Goal: Task Accomplishment & Management: Use online tool/utility

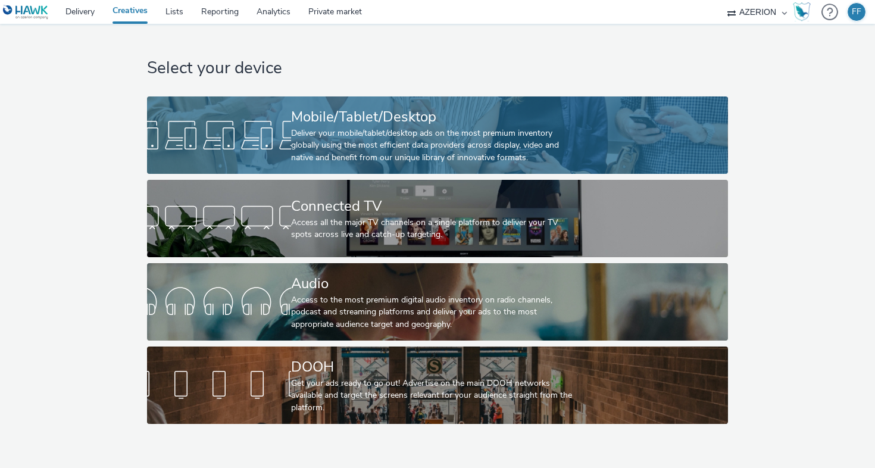
click at [303, 127] on div "Deliver your mobile/tablet/desktop ads on the most premium inventory globally u…" at bounding box center [435, 145] width 288 height 36
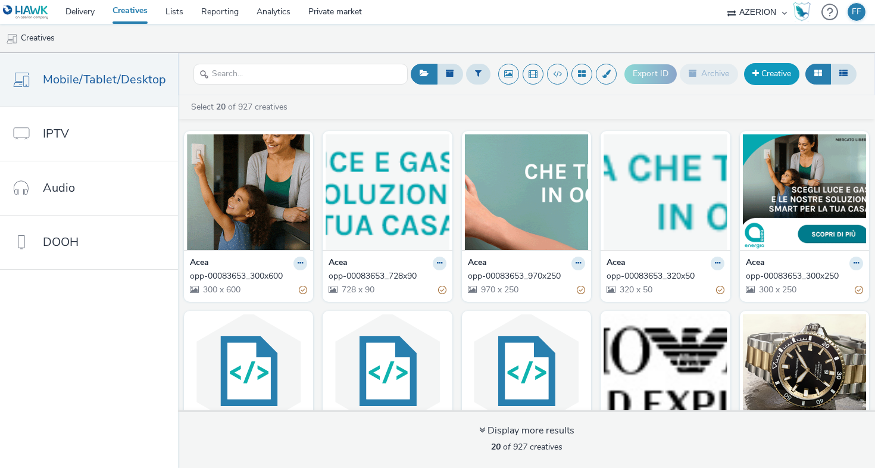
click at [771, 78] on link "Creative" at bounding box center [771, 73] width 55 height 21
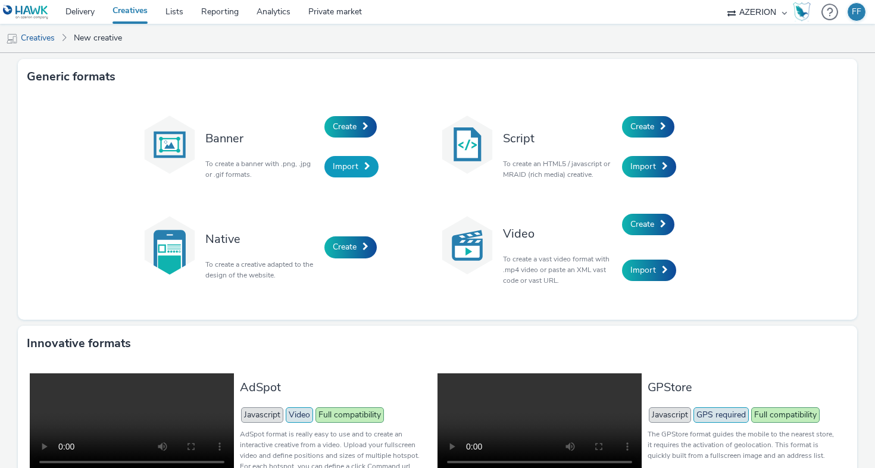
click at [346, 170] on span "Import" at bounding box center [346, 166] width 26 height 11
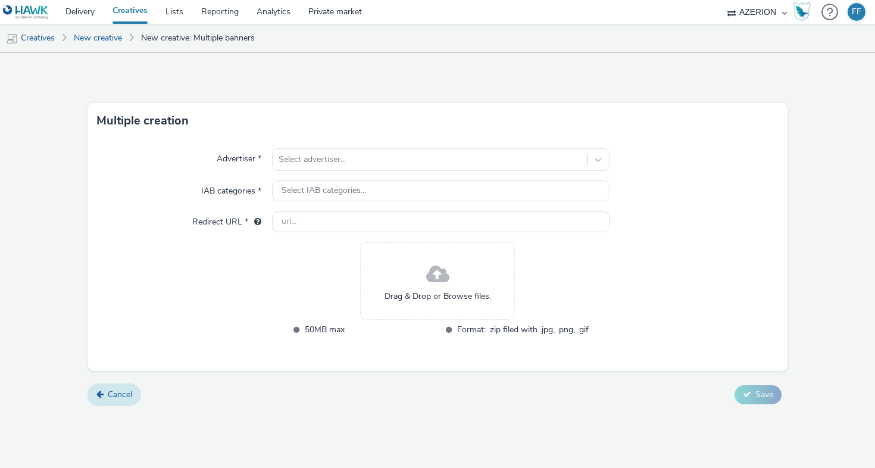
click at [112, 398] on span "Cancel" at bounding box center [120, 394] width 24 height 11
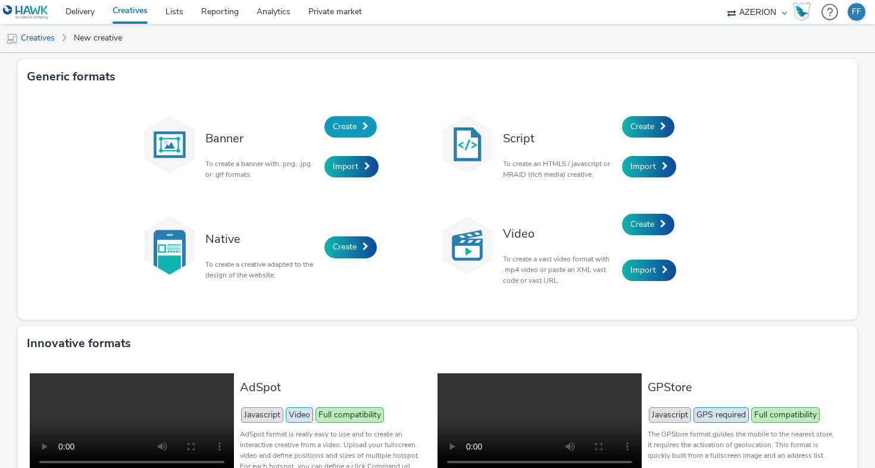
drag, startPoint x: 351, startPoint y: 128, endPoint x: 436, endPoint y: 18, distance: 139.2
click at [351, 128] on span "Create" at bounding box center [345, 126] width 24 height 11
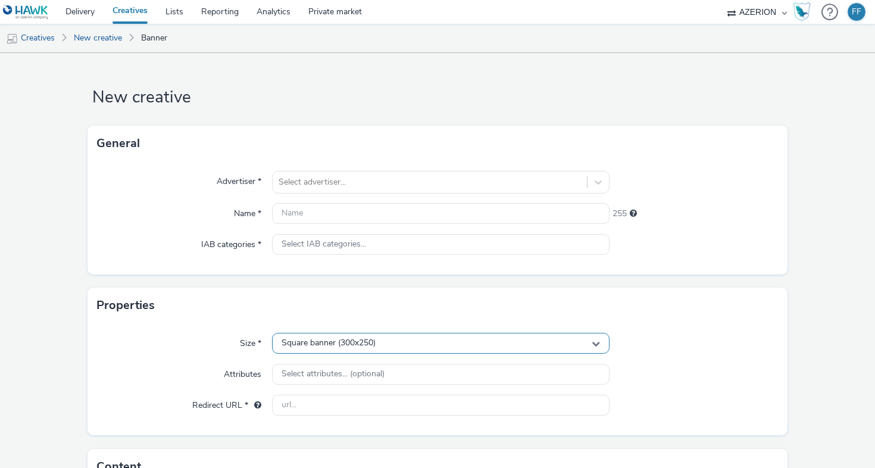
scroll to position [23, 0]
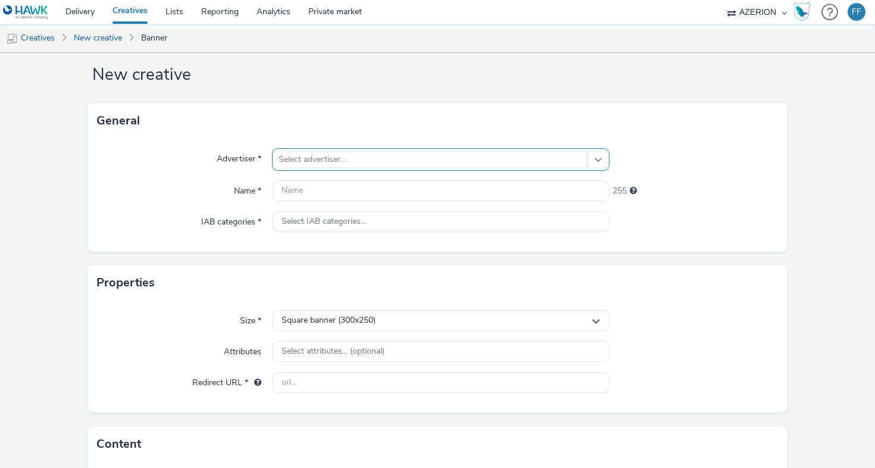
click at [365, 155] on div at bounding box center [430, 159] width 302 height 14
click at [489, 179] on div "No options" at bounding box center [440, 183] width 337 height 21
type input "Ford"
click at [330, 91] on form "New creative General Advertiser * 0 results available for search term Ford. Use…" at bounding box center [437, 313] width 875 height 567
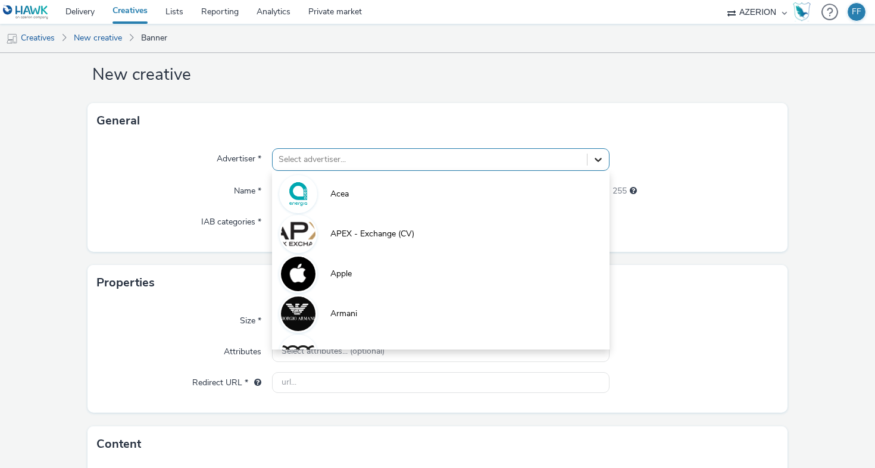
click at [595, 160] on icon at bounding box center [598, 160] width 12 height 12
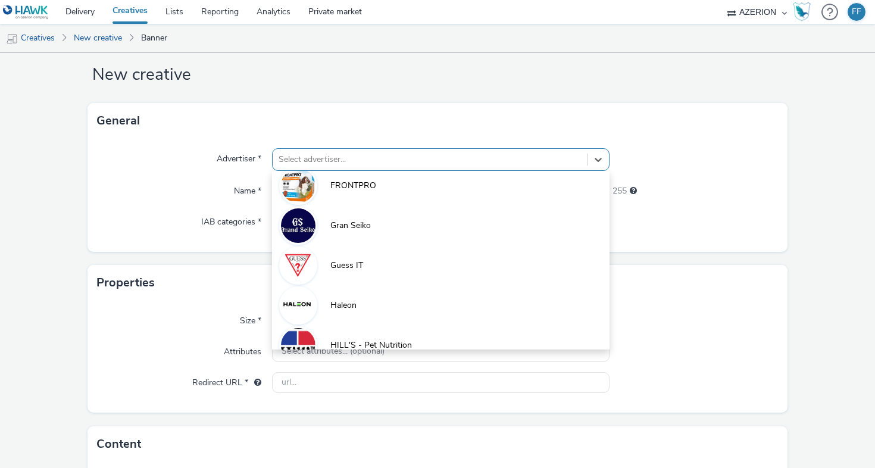
scroll to position [775, 0]
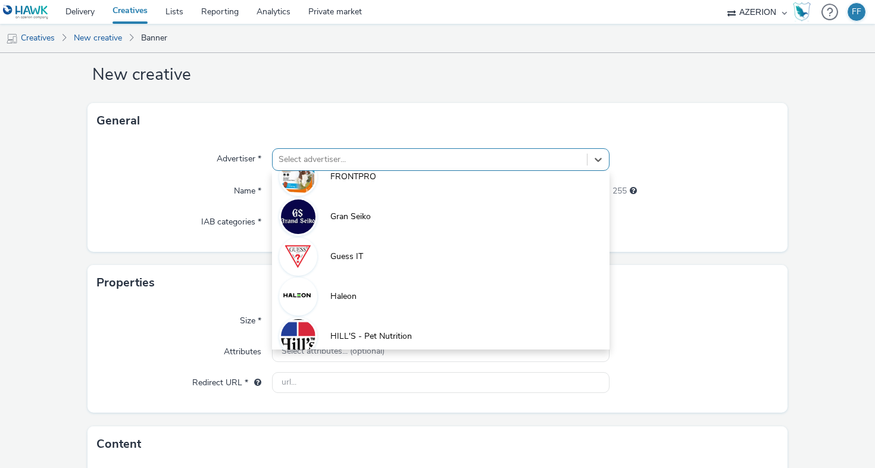
click at [758, 101] on form "New creative General Advertiser * option Gran Seiko focused, 21 of 30. 30 resul…" at bounding box center [437, 313] width 875 height 567
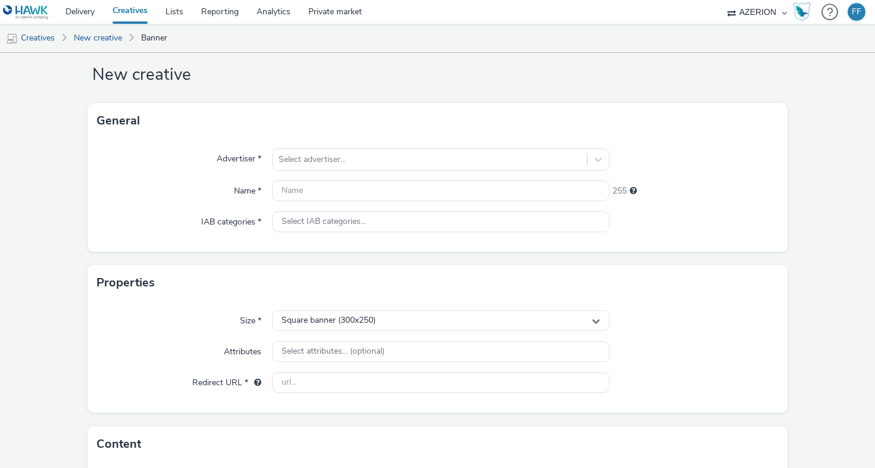
click at [29, 11] on img at bounding box center [26, 12] width 46 height 15
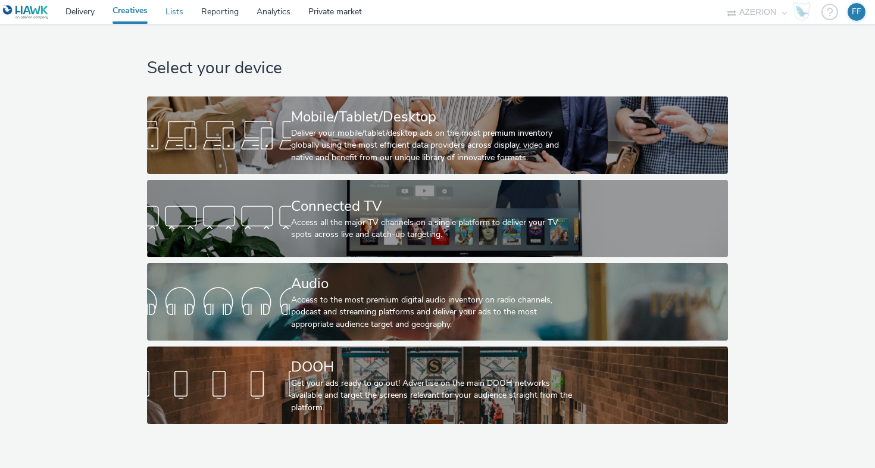
click at [174, 13] on link "Lists" at bounding box center [175, 12] width 36 height 24
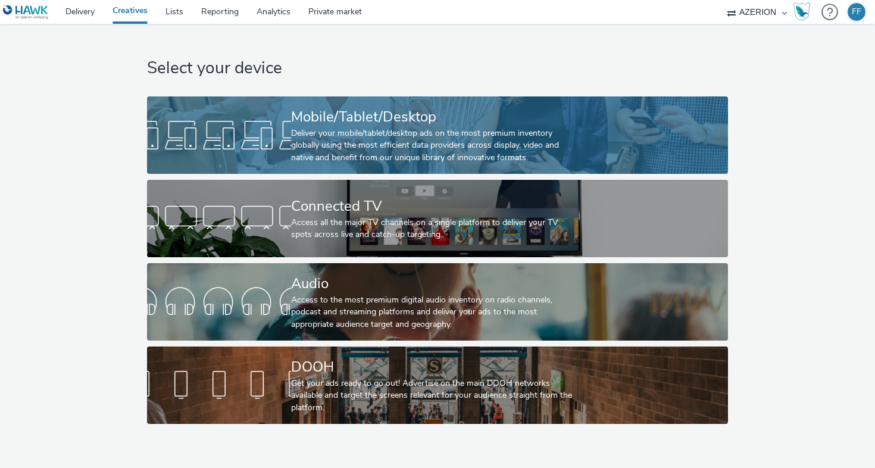
click at [240, 124] on div at bounding box center [219, 135] width 144 height 38
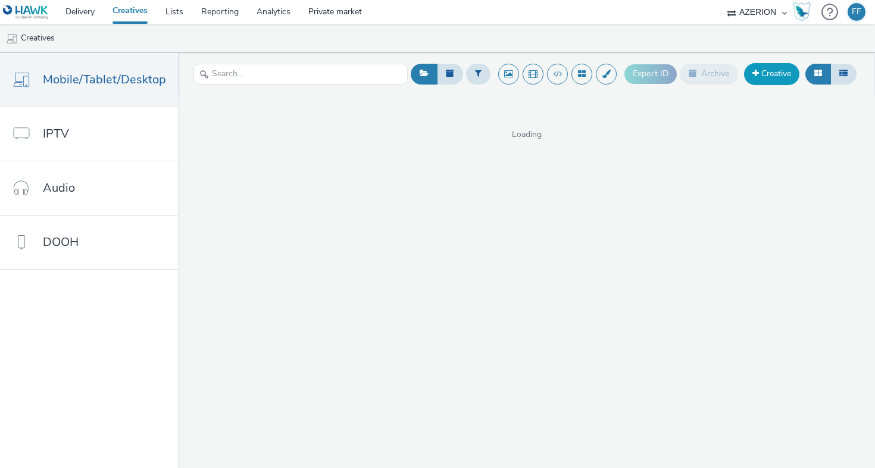
click at [797, 71] on link "Creative" at bounding box center [771, 73] width 55 height 21
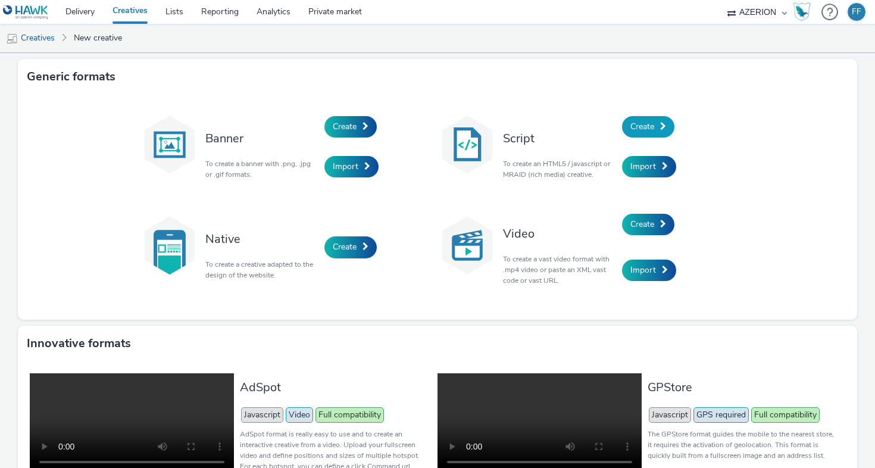
click at [654, 126] on span "Create" at bounding box center [642, 126] width 24 height 11
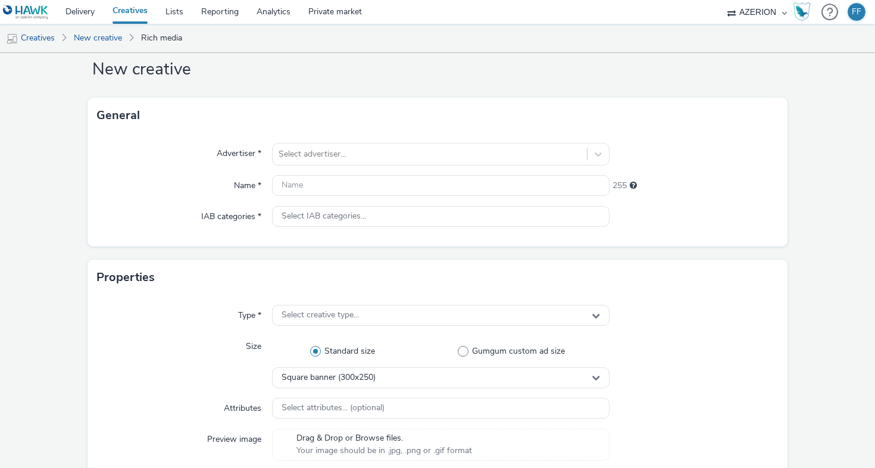
scroll to position [35, 0]
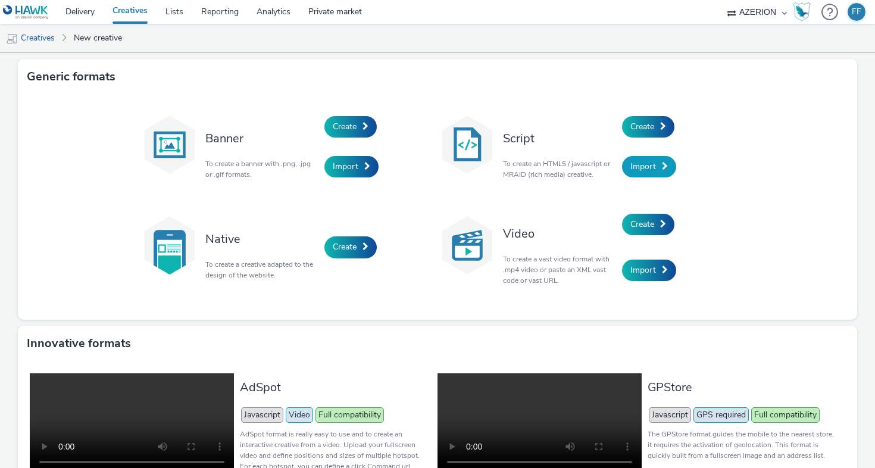
click at [650, 171] on span "Import" at bounding box center [643, 166] width 26 height 11
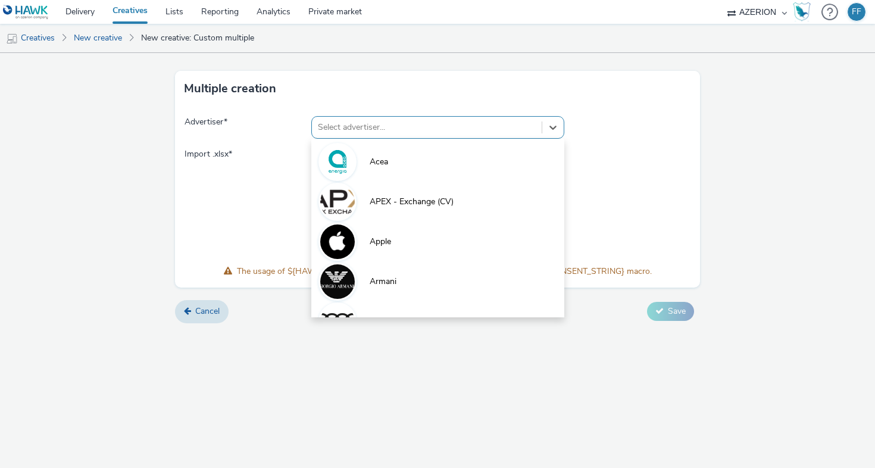
click at [395, 126] on div at bounding box center [427, 127] width 218 height 14
type input "F"
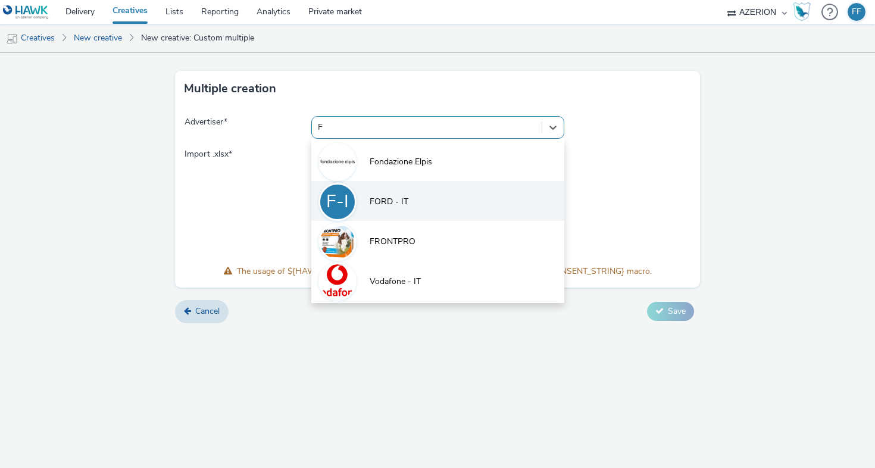
click at [370, 211] on li "F-I FORD - IT" at bounding box center [437, 201] width 253 height 40
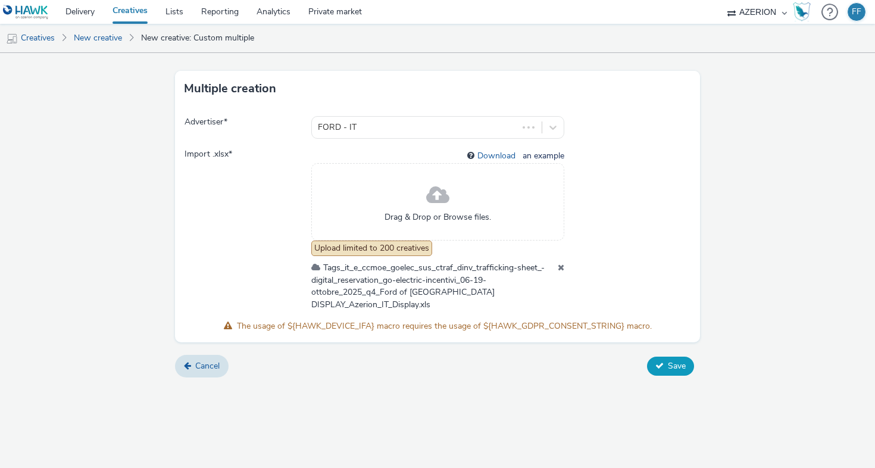
click at [679, 360] on span "Save" at bounding box center [677, 365] width 18 height 11
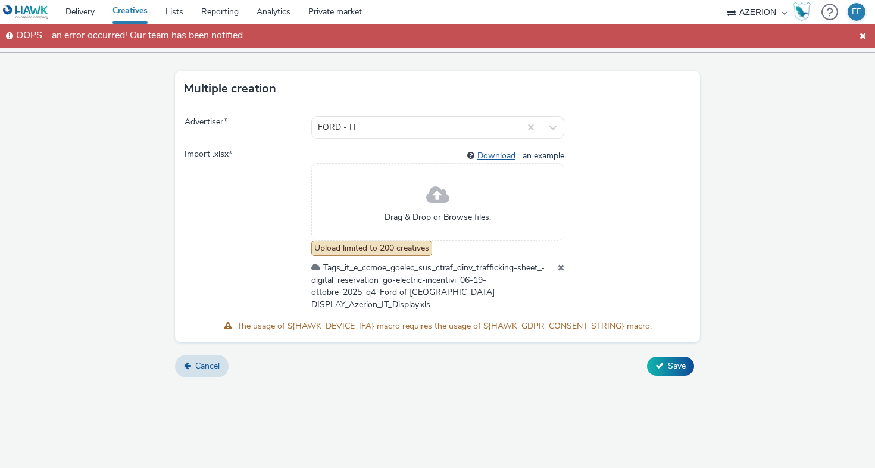
click at [489, 155] on link "Download" at bounding box center [498, 155] width 43 height 11
click at [205, 360] on span "Cancel" at bounding box center [207, 365] width 24 height 11
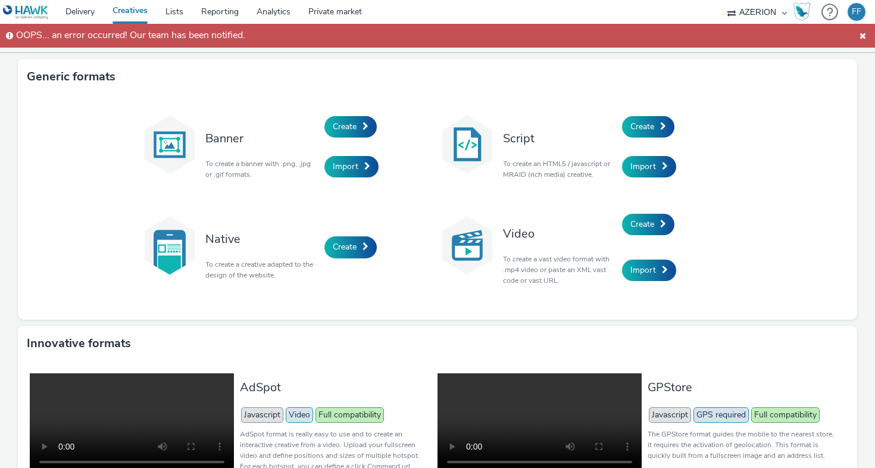
click at [647, 129] on span "Create" at bounding box center [642, 126] width 24 height 11
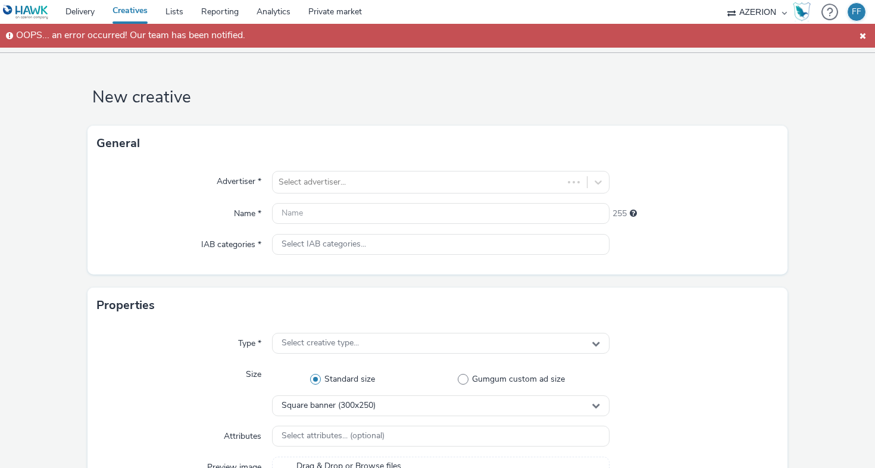
click at [645, 126] on div "General" at bounding box center [437, 144] width 700 height 36
click at [431, 163] on div "Advertiser * Select advertiser... Name * 255 IAB categories * Select IAB catego…" at bounding box center [437, 217] width 700 height 113
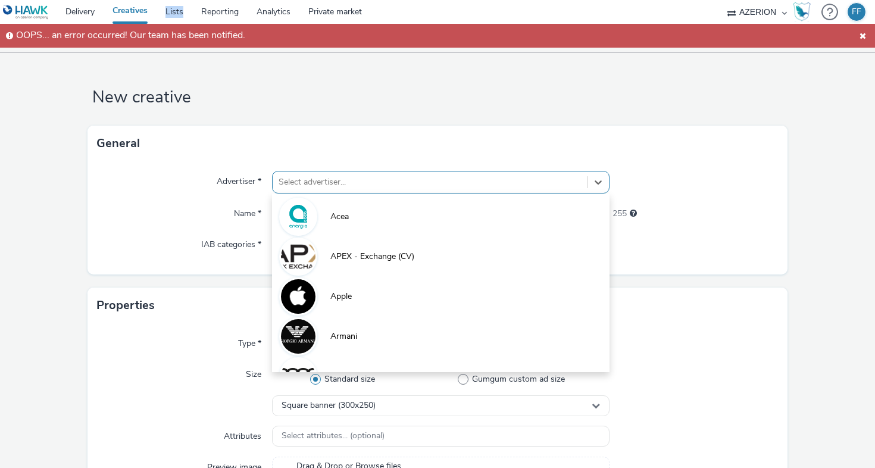
click at [328, 189] on div "Select advertiser..." at bounding box center [430, 182] width 314 height 19
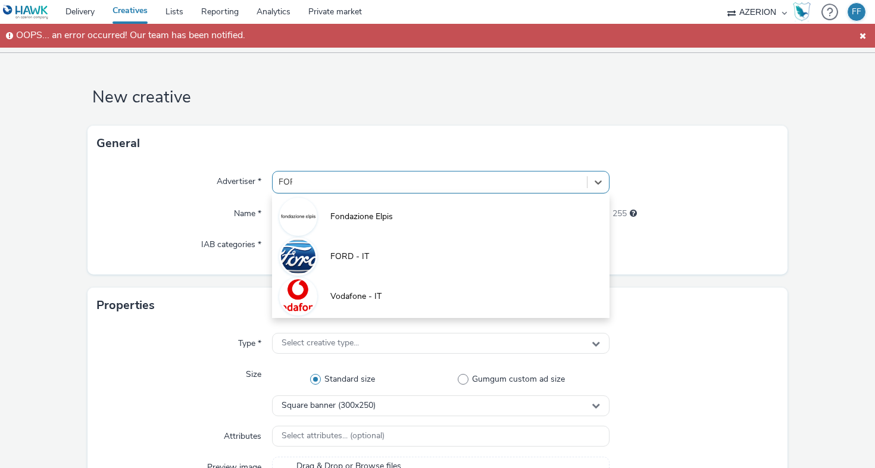
type input "FORD"
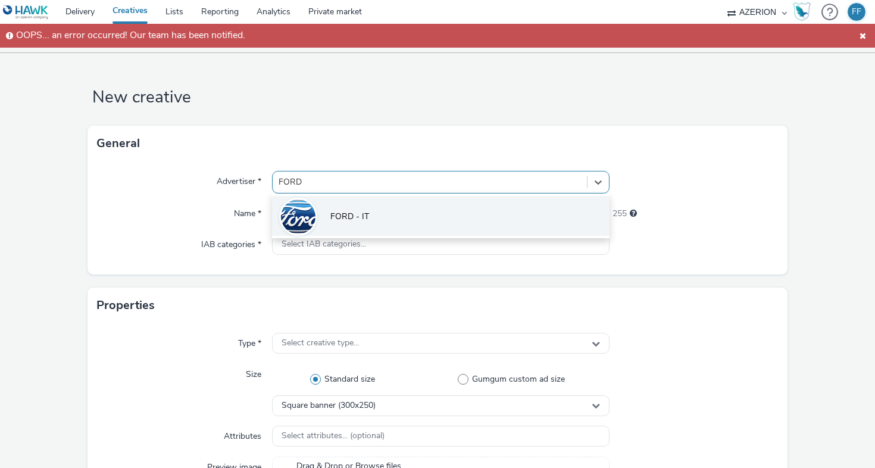
click at [323, 214] on li "FORD - IT" at bounding box center [440, 216] width 337 height 40
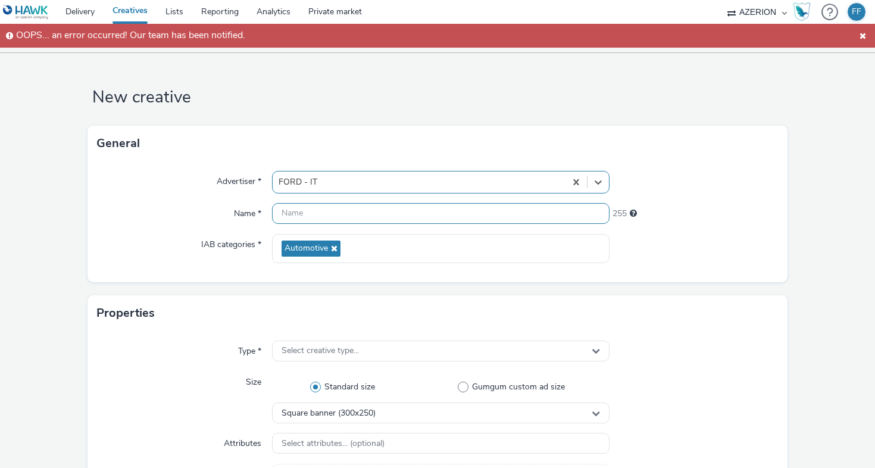
click at [323, 213] on input "text" at bounding box center [440, 213] width 337 height 21
click at [276, 214] on input "FORD_GoElectric_" at bounding box center [440, 213] width 337 height 21
click at [379, 218] on input "IT_FORD_GoElectric_" at bounding box center [440, 213] width 337 height 21
click at [375, 212] on input "IT_FORD_GoElectric_970250" at bounding box center [440, 213] width 337 height 21
type input "IT_FORD_GoElectric_970x250"
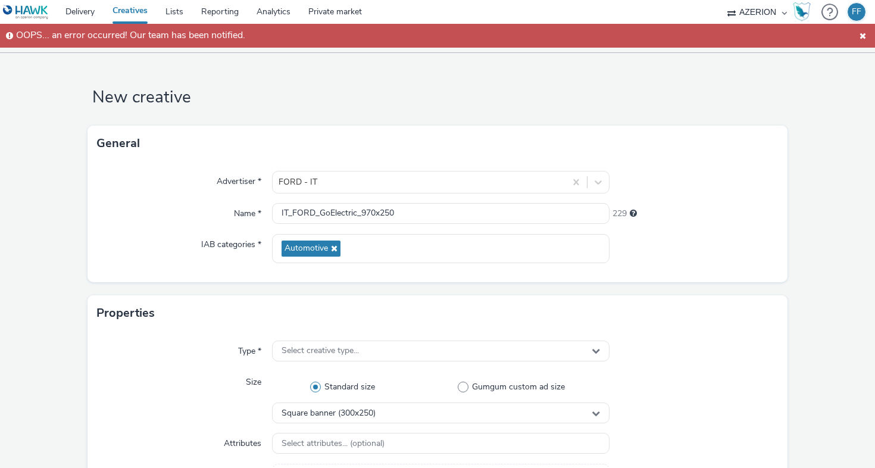
click at [717, 265] on div "Advertiser * FORD - IT Name * IT_FORD_GoElectric_970x250 229 IAB categories * A…" at bounding box center [437, 221] width 700 height 121
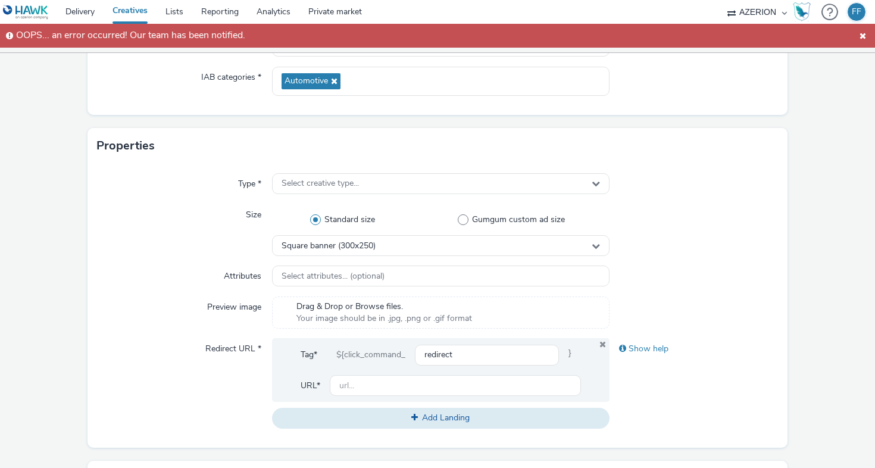
scroll to position [182, 0]
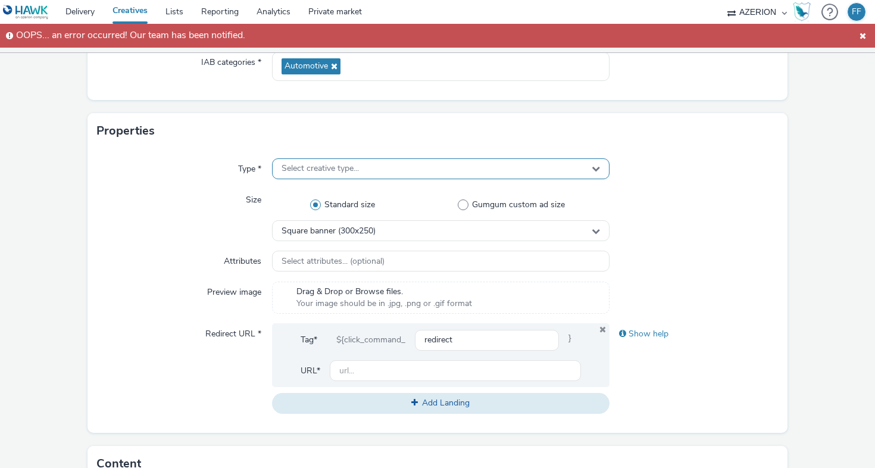
click at [420, 171] on div "Select creative type..." at bounding box center [440, 168] width 337 height 21
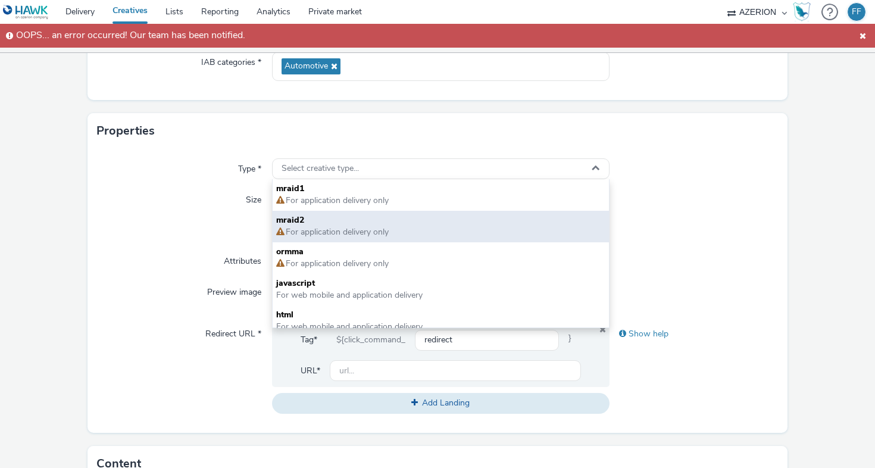
scroll to position [8, 0]
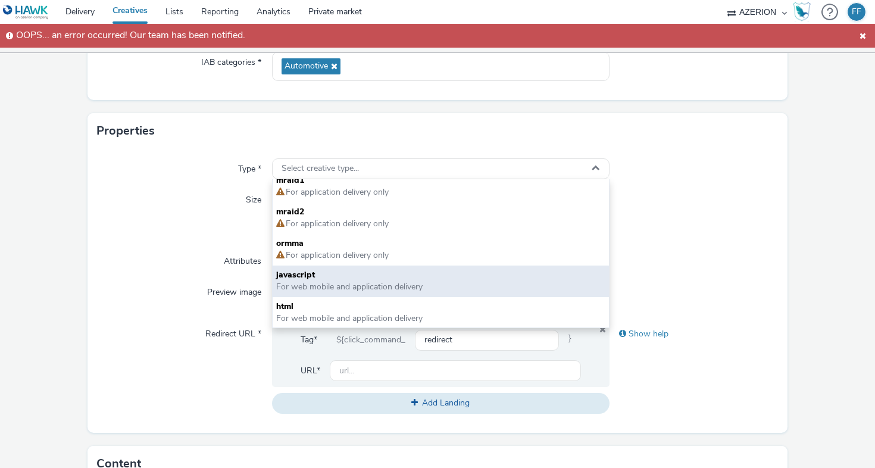
click at [410, 276] on span "javascript" at bounding box center [440, 275] width 329 height 12
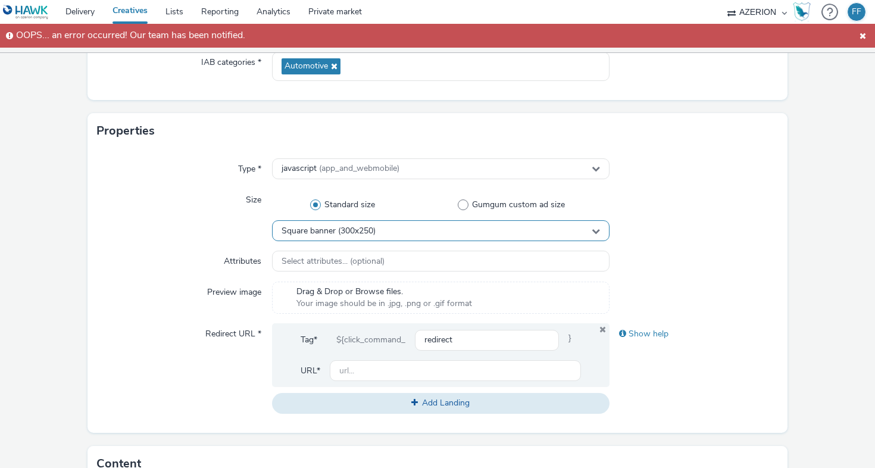
click at [411, 229] on div "Square banner (300x250)" at bounding box center [440, 230] width 337 height 21
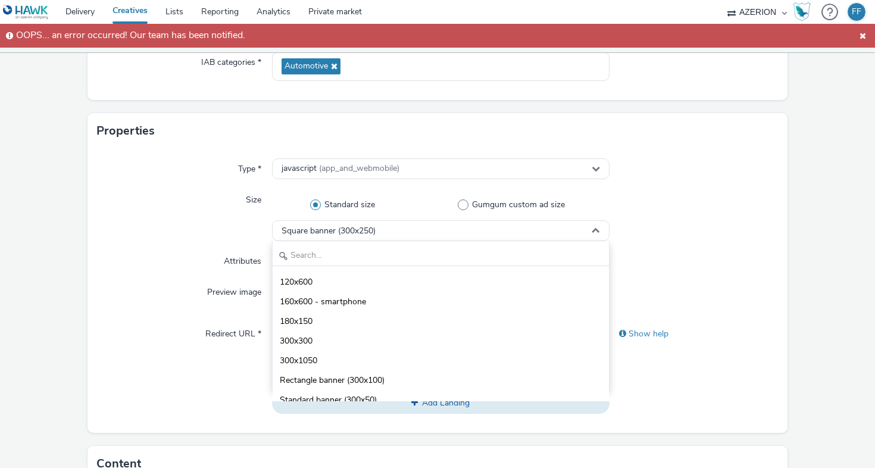
scroll to position [746, 0]
click at [402, 252] on input "text" at bounding box center [441, 255] width 336 height 21
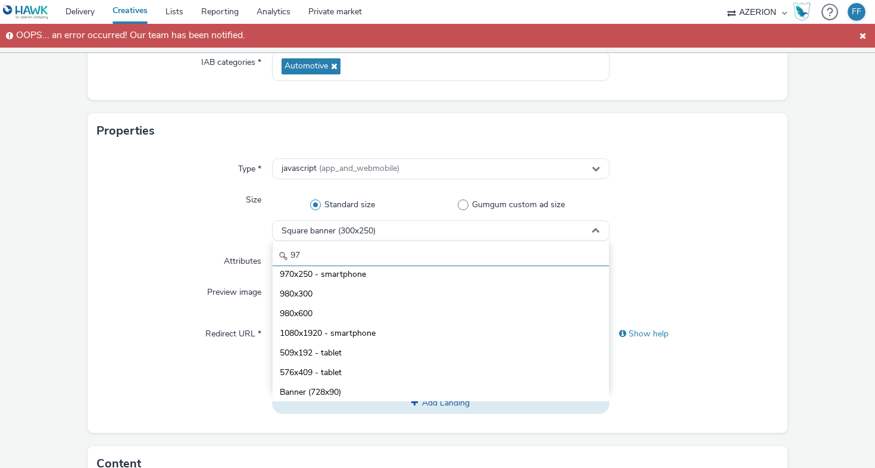
scroll to position [0, 0]
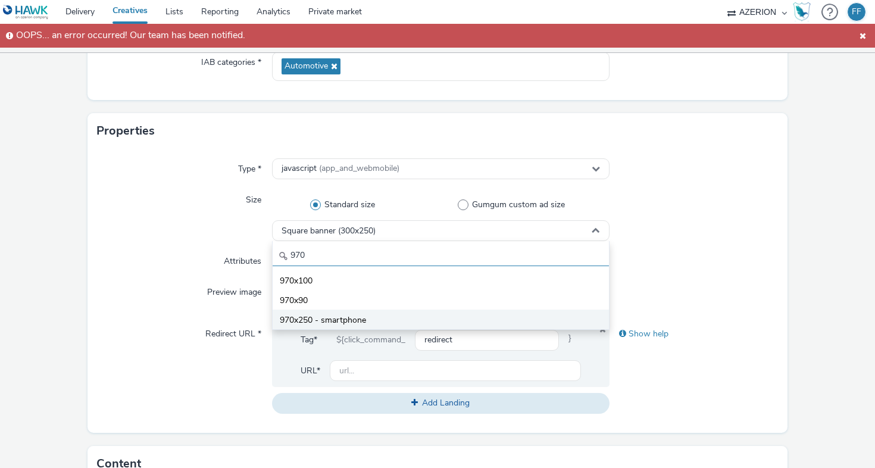
type input "970"
click at [354, 318] on span "970x250 - smartphone" at bounding box center [323, 320] width 86 height 12
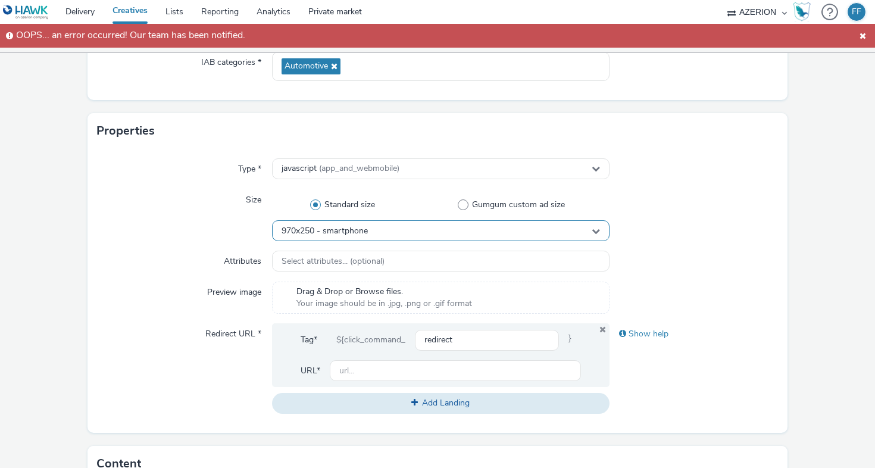
click at [388, 230] on div "970x250 - smartphone" at bounding box center [440, 230] width 337 height 21
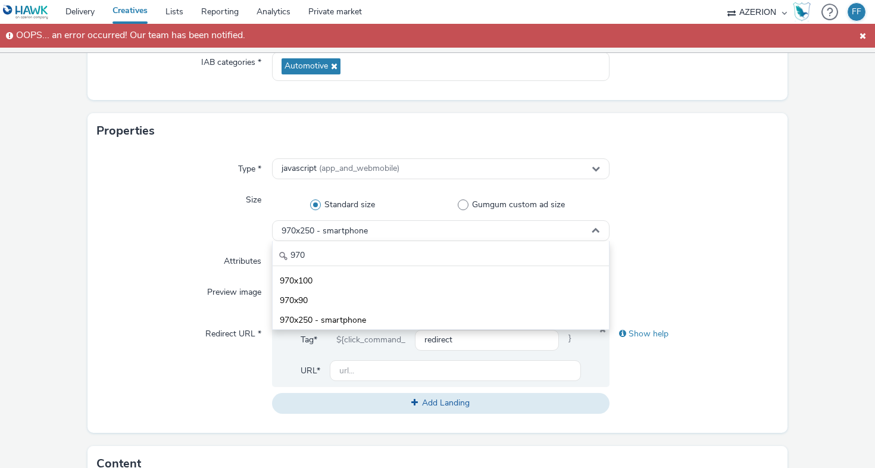
click at [690, 287] on div at bounding box center [693, 298] width 169 height 32
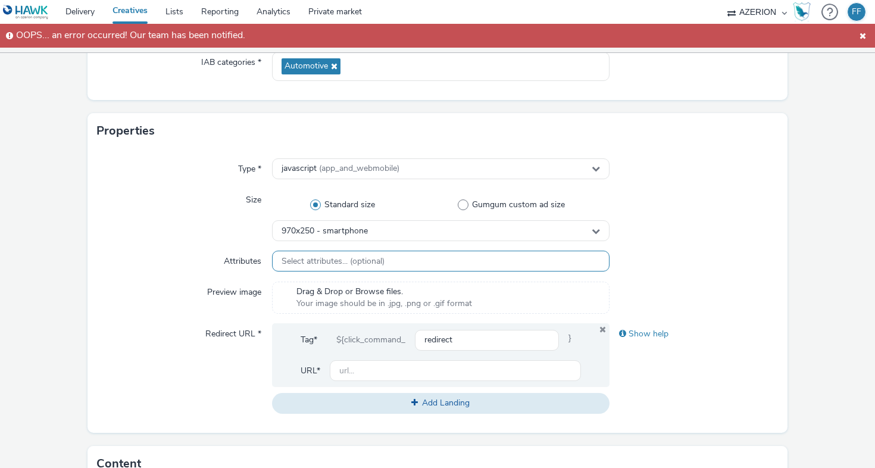
click at [462, 255] on div "Select attributes... (optional)" at bounding box center [440, 261] width 337 height 21
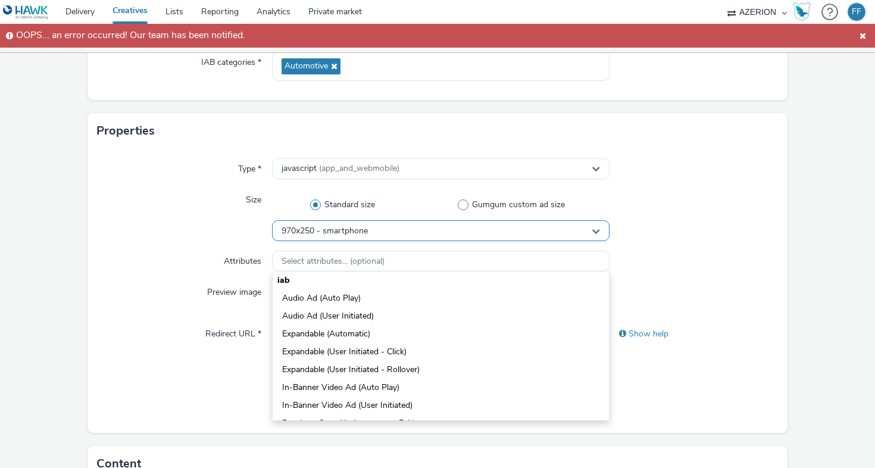
click at [460, 233] on div "970x250 - smartphone" at bounding box center [440, 230] width 337 height 21
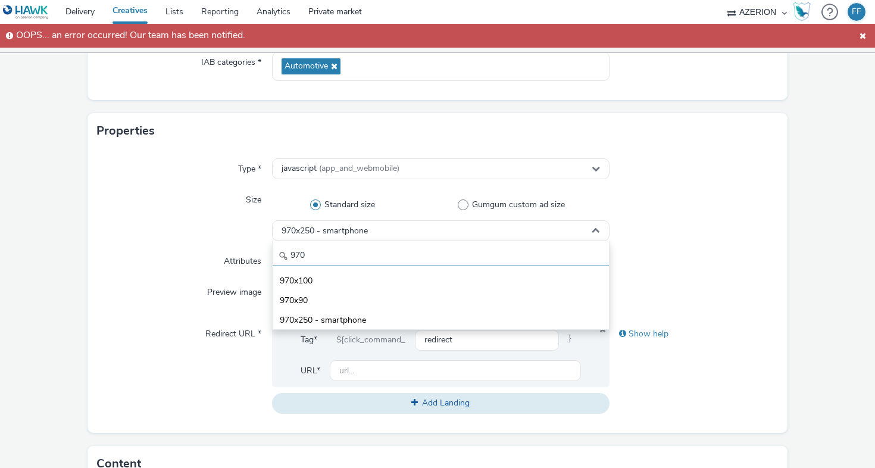
click at [457, 248] on input "970" at bounding box center [441, 255] width 336 height 21
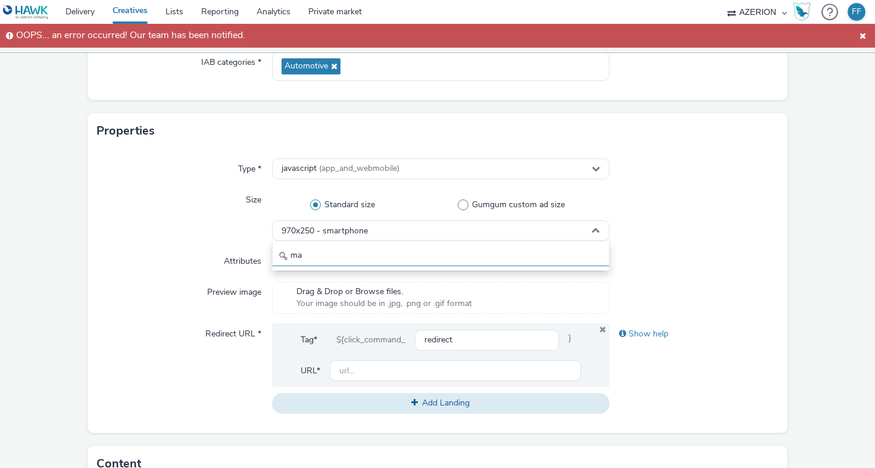
type input "m"
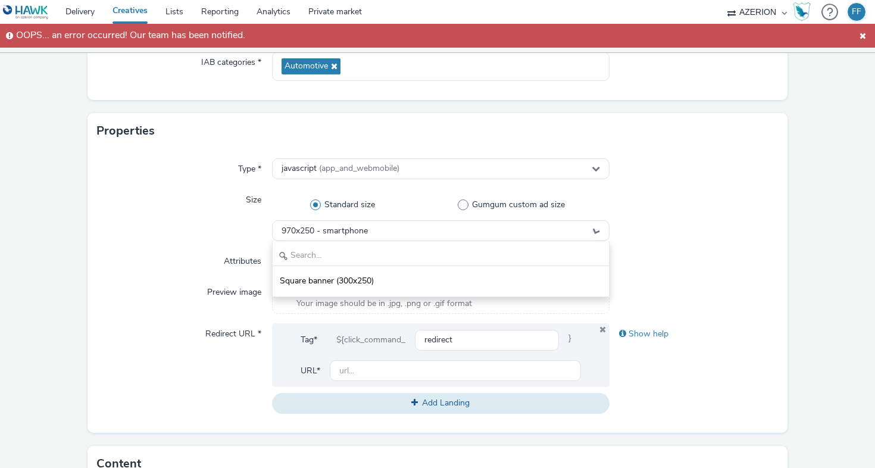
click at [751, 296] on div at bounding box center [693, 298] width 169 height 32
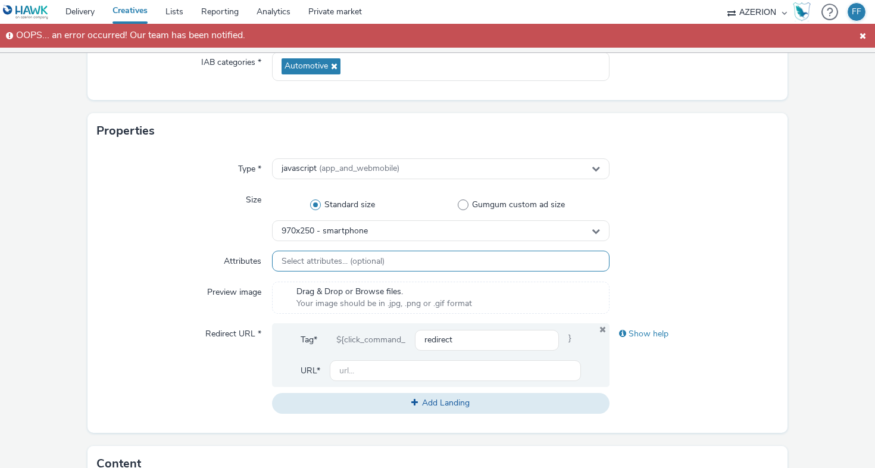
click at [490, 259] on div "Select attributes... (optional)" at bounding box center [440, 261] width 337 height 21
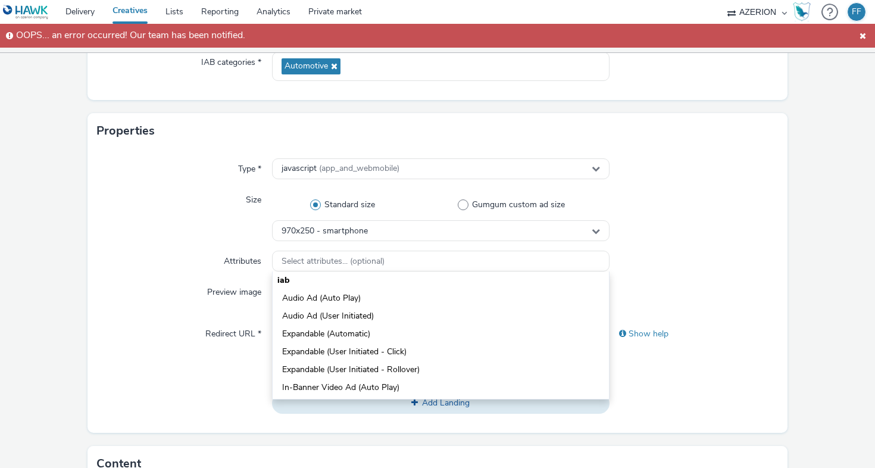
click at [724, 276] on div "Type * javascript (app_and_webmobile) Size Standard size Gumgum custom ad size …" at bounding box center [437, 291] width 700 height 284
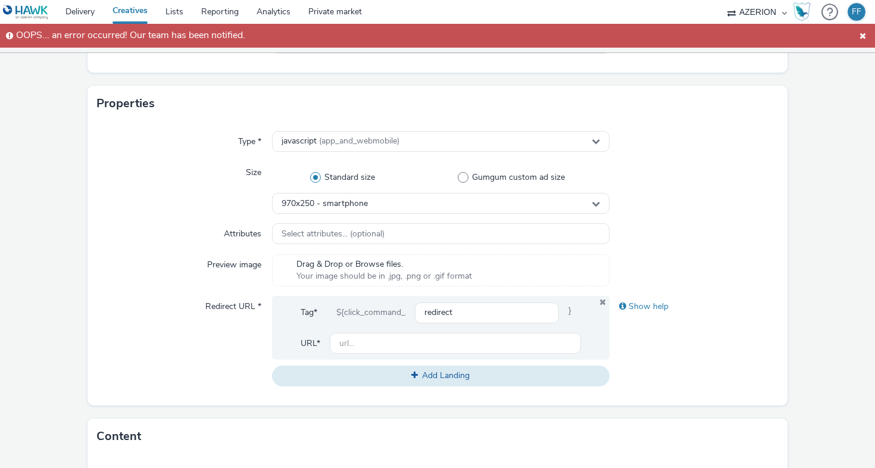
scroll to position [212, 0]
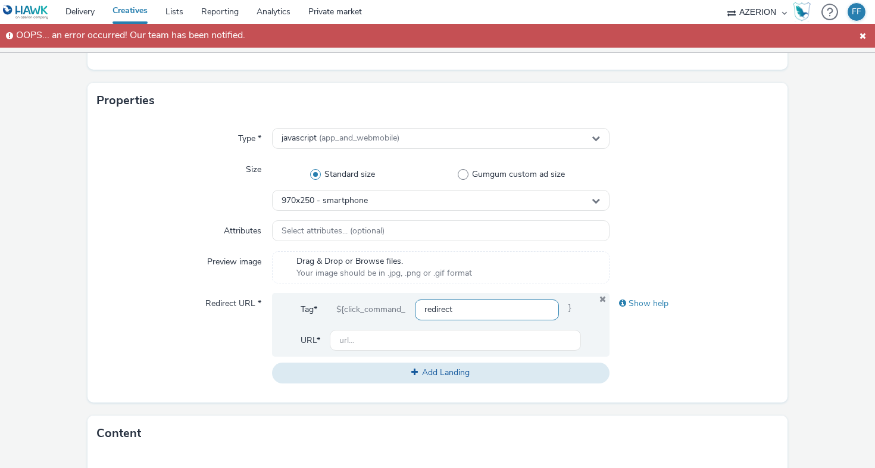
click at [492, 311] on input "redirect" at bounding box center [487, 309] width 144 height 21
click at [352, 310] on div "${click_command_" at bounding box center [371, 309] width 88 height 21
click at [444, 313] on input "redirect" at bounding box center [487, 309] width 144 height 21
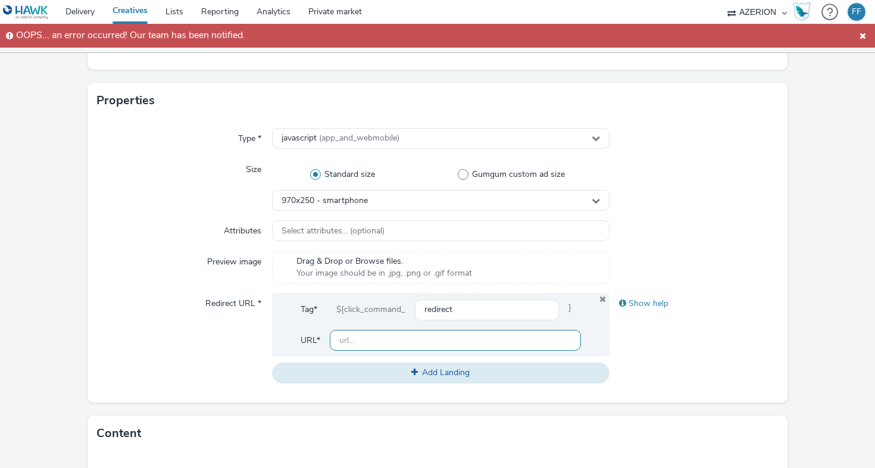
click at [376, 333] on input "text" at bounding box center [455, 340] width 251 height 21
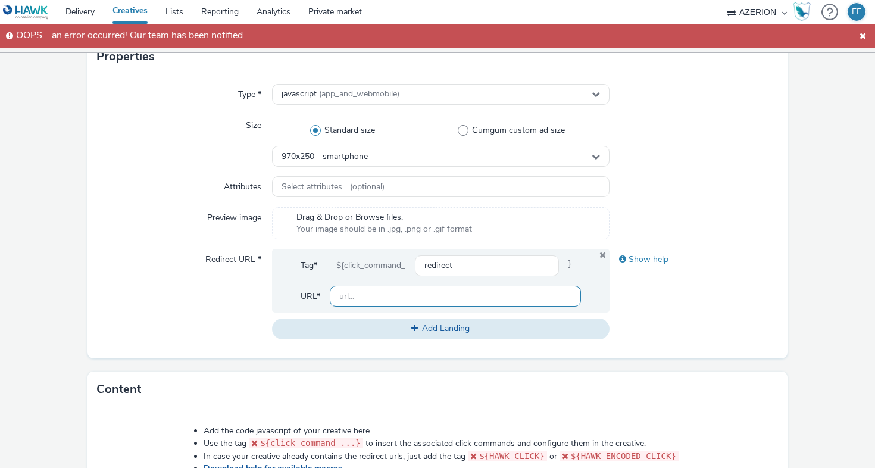
scroll to position [270, 0]
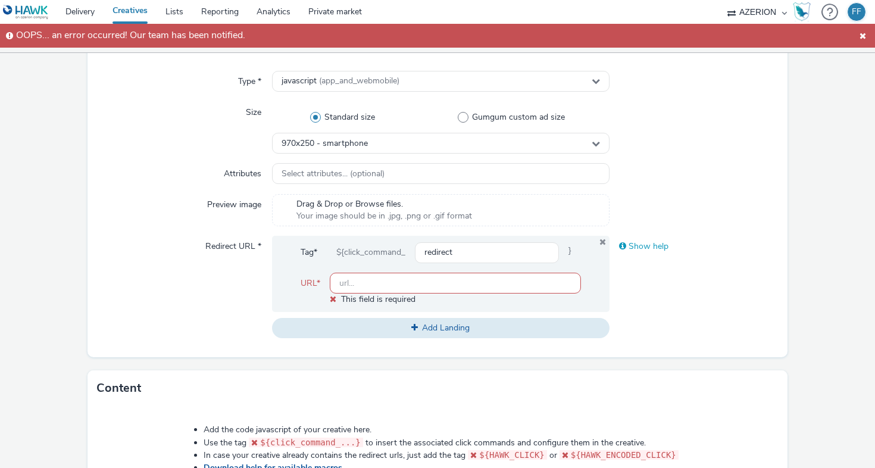
click at [642, 246] on div "Show help" at bounding box center [693, 246] width 169 height 21
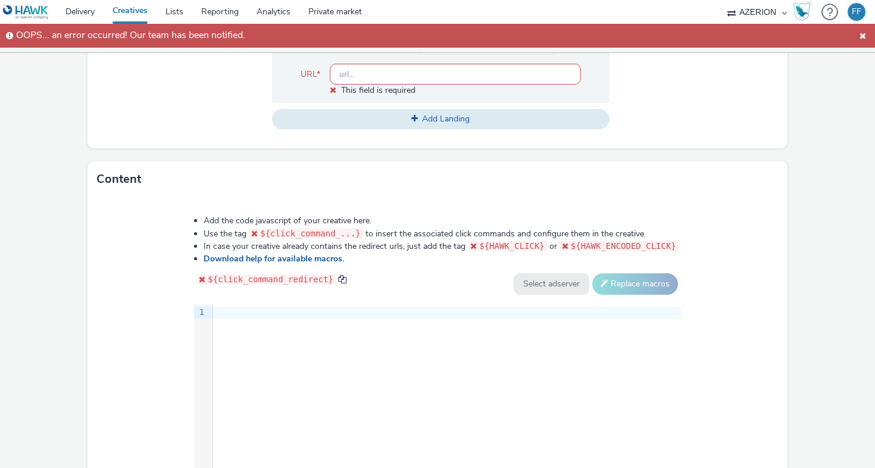
scroll to position [518, 0]
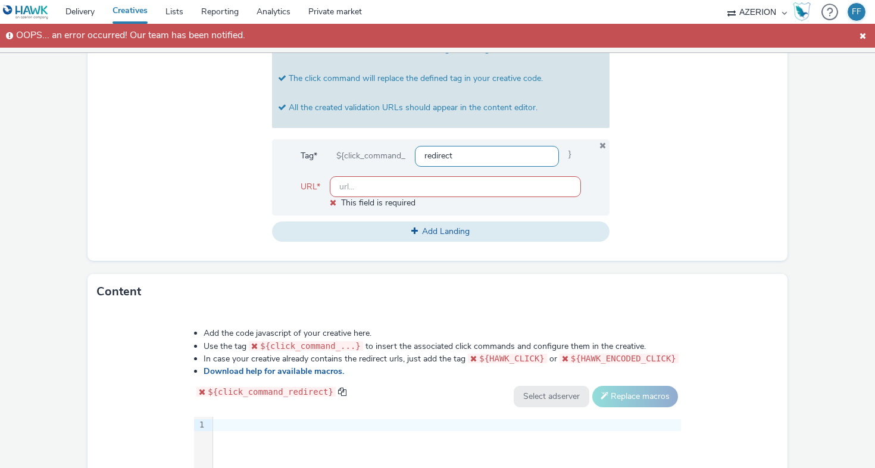
click at [435, 160] on input "redirect" at bounding box center [487, 156] width 144 height 21
click at [434, 160] on input "redirect" at bounding box center [487, 156] width 144 height 21
paste input "<ins class='dcmads' style='display:inline-block;width:970px;height:250px' data-…"
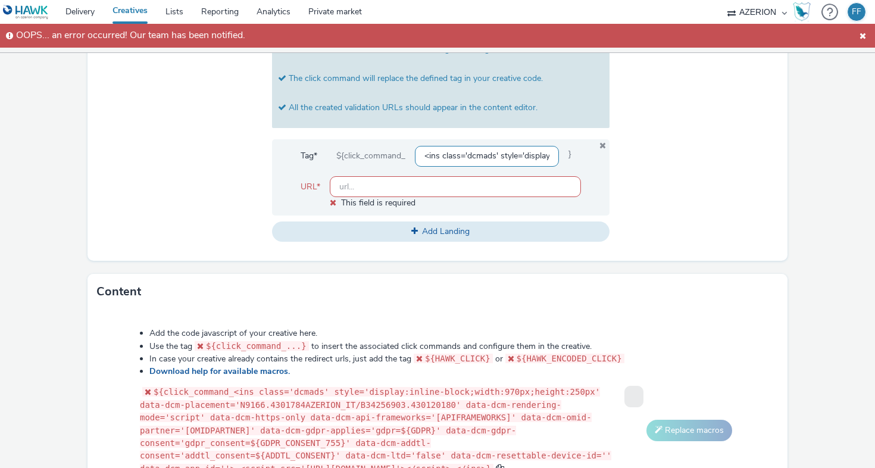
scroll to position [0, 2340]
type input "<ins class='dcmads' style='display:inline-block;width:970px;height:250px' data-…"
click at [658, 153] on div at bounding box center [693, 114] width 169 height 255
click at [562, 186] on input "text" at bounding box center [455, 186] width 251 height 21
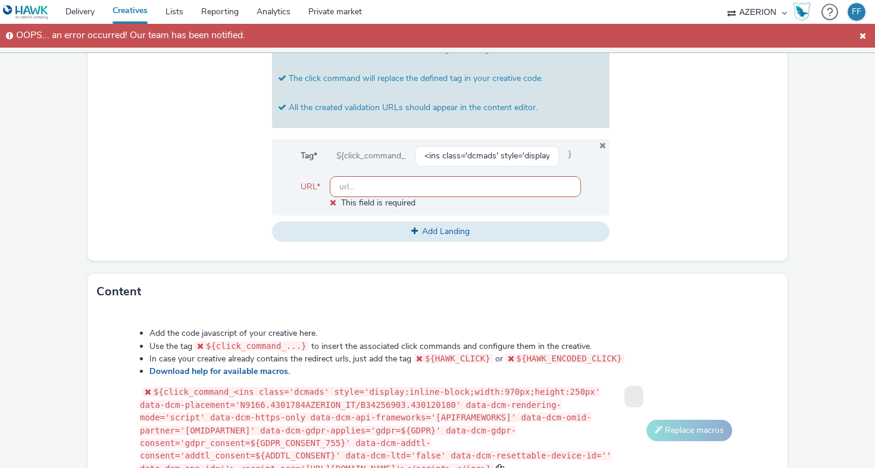
paste input "<ins class='dcmads' style='display:inline-block;width:970px;height:250px' data-…"
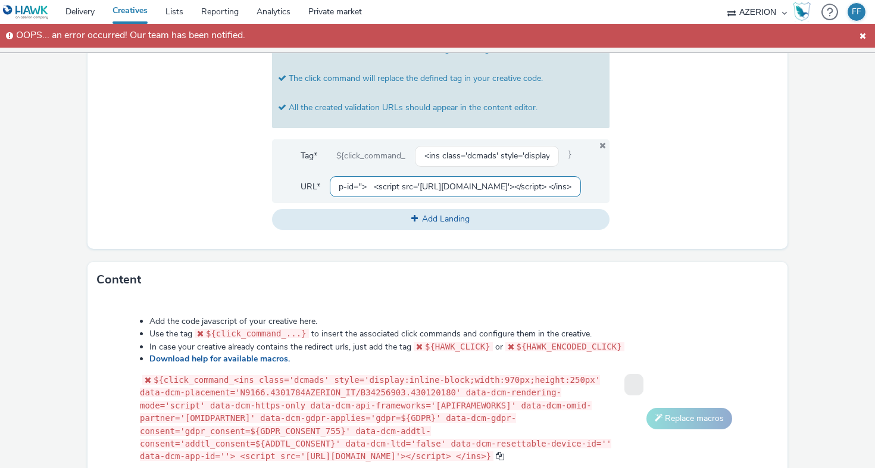
type input "<ins class='dcmads' style='display:inline-block;width:970px;height:250px' data-…"
click at [640, 188] on div at bounding box center [693, 108] width 169 height 242
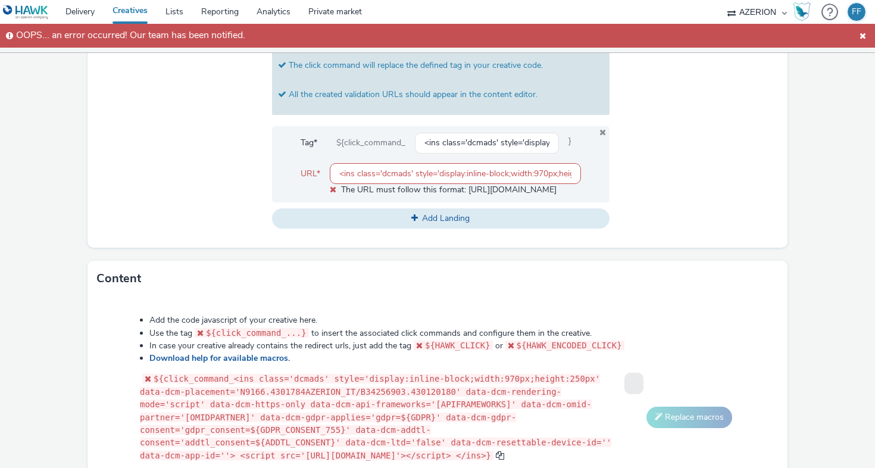
scroll to position [531, 0]
click at [503, 148] on input "<ins class='dcmads' style='display:inline-block;width:970px;height:250px' data-…" at bounding box center [487, 143] width 144 height 21
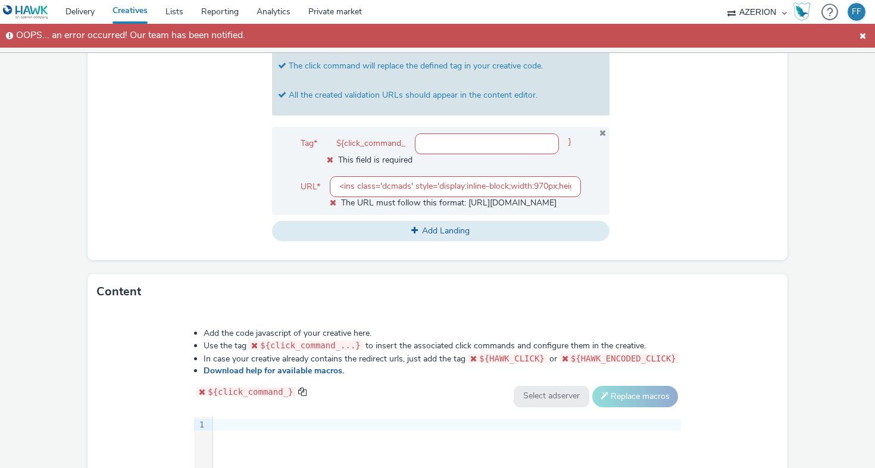
click at [625, 180] on div at bounding box center [693, 107] width 169 height 267
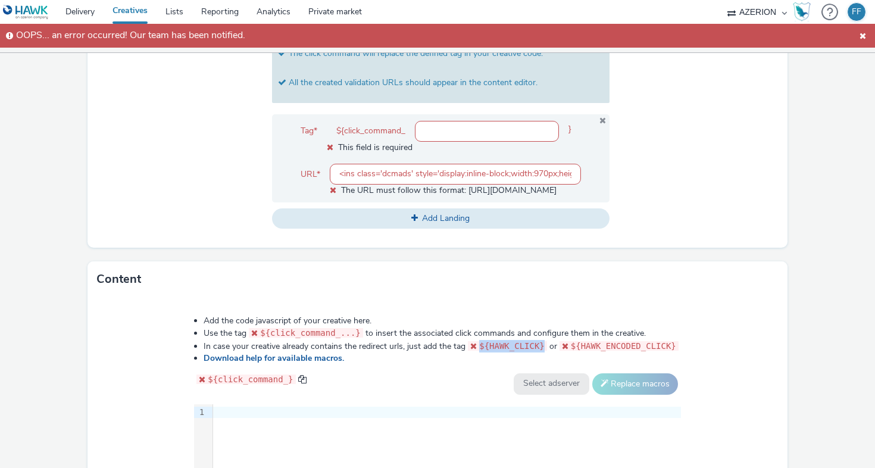
drag, startPoint x: 480, startPoint y: 346, endPoint x: 542, endPoint y: 346, distance: 62.5
click at [542, 346] on span "${HAWK_CLICK}" at bounding box center [511, 346] width 65 height 10
copy span "${HAWK_CLICK}"
click at [476, 123] on input "text" at bounding box center [487, 131] width 144 height 21
paste input "${HAWK_CLICK}"
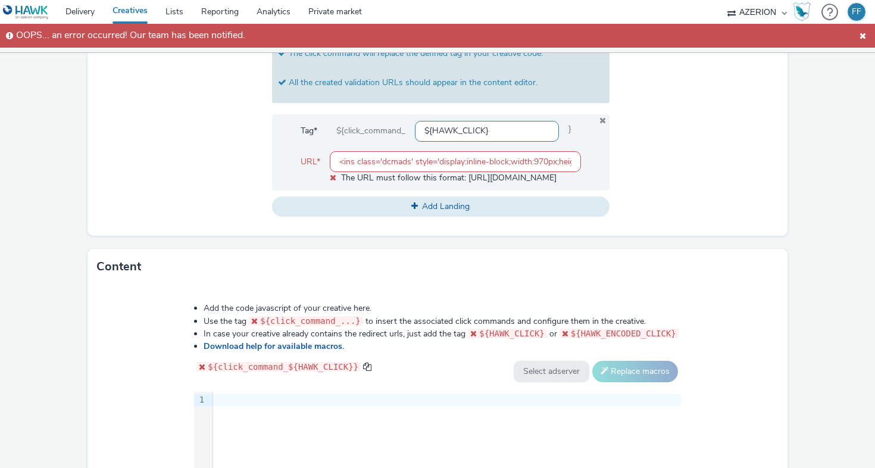
type input "${HAWK_CLICK}"
click at [691, 204] on div at bounding box center [693, 89] width 169 height 255
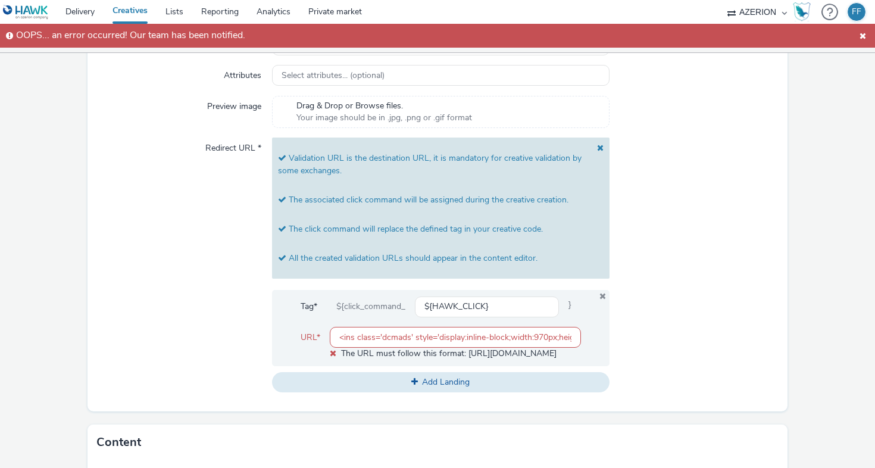
scroll to position [391, 0]
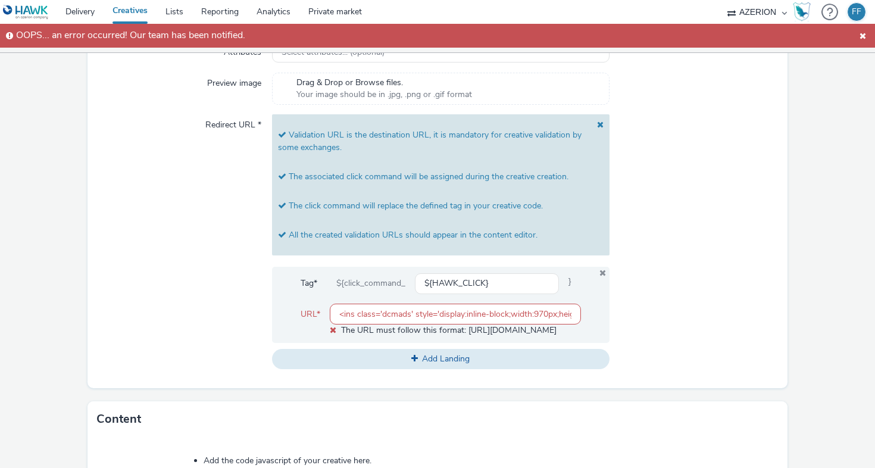
click at [478, 311] on input "<ins class='dcmads' style='display:inline-block;width:970px;height:250px' data-…" at bounding box center [455, 314] width 251 height 21
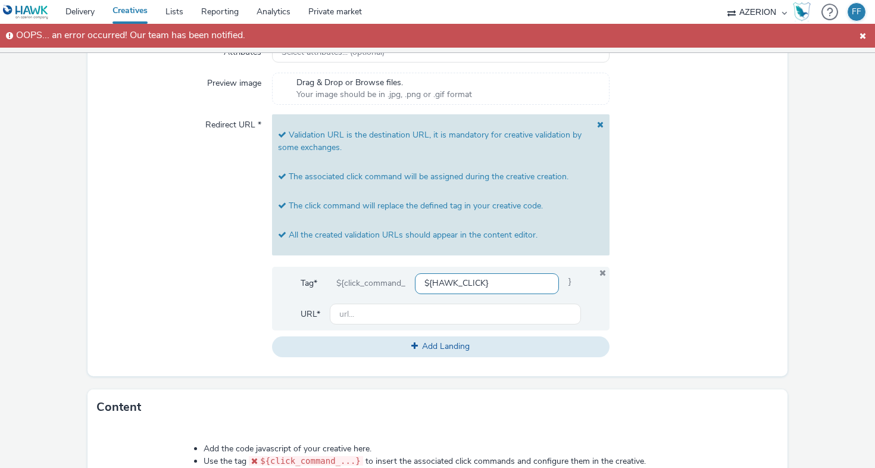
click at [525, 289] on input "${HAWK_CLICK}" at bounding box center [487, 283] width 144 height 21
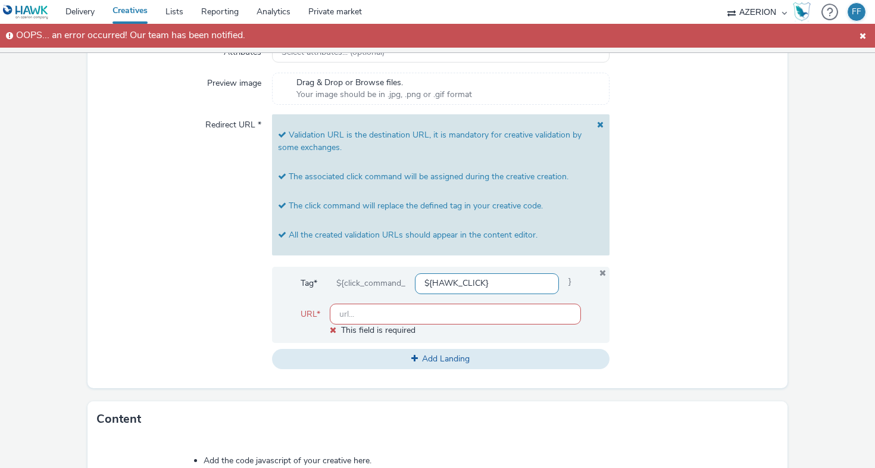
click at [525, 289] on input "${HAWK_CLICK}" at bounding box center [487, 283] width 144 height 21
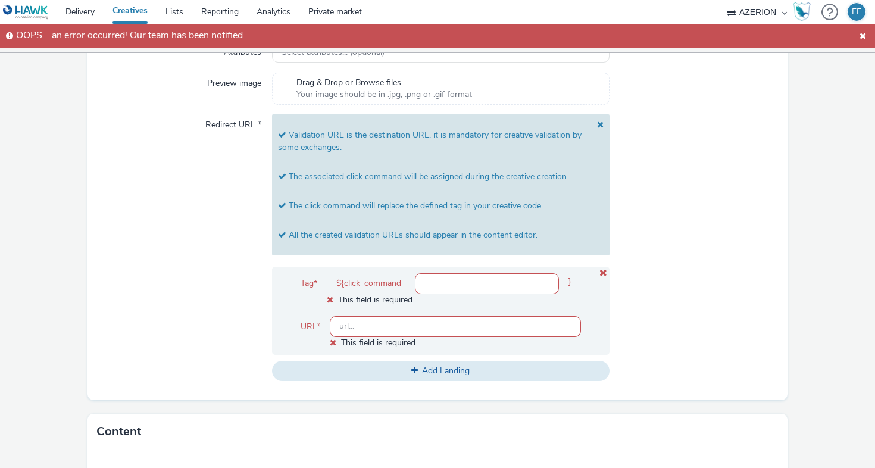
click at [602, 271] on icon at bounding box center [603, 273] width 10 height 8
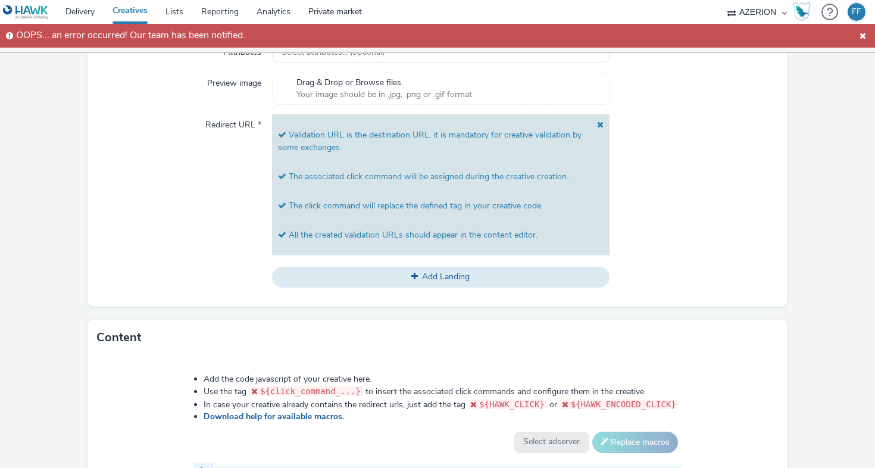
scroll to position [380, 0]
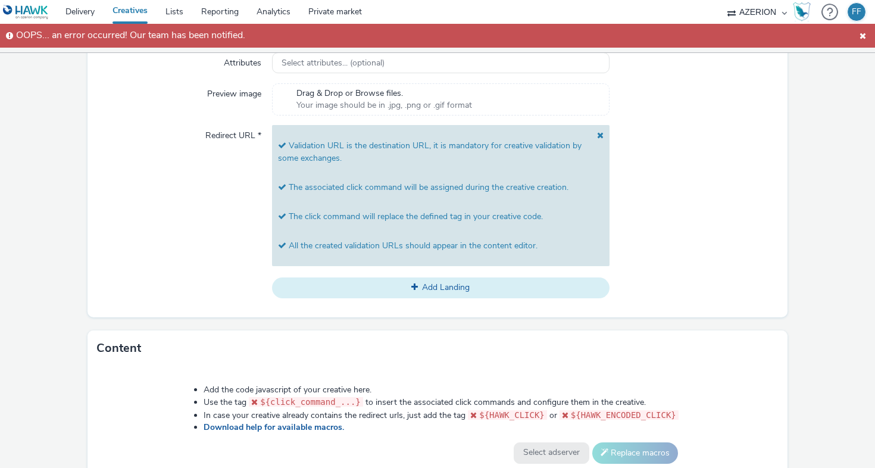
click at [490, 282] on button "Add Landing" at bounding box center [440, 287] width 337 height 20
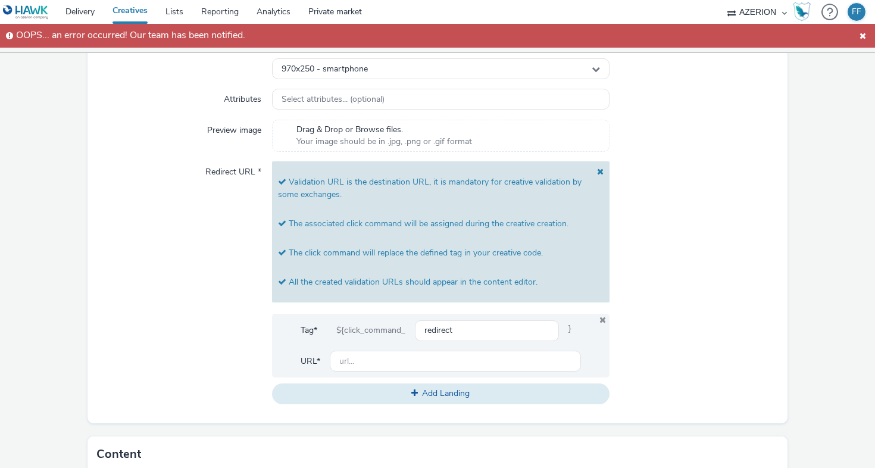
scroll to position [345, 0]
click at [861, 39] on span at bounding box center [862, 36] width 12 height 14
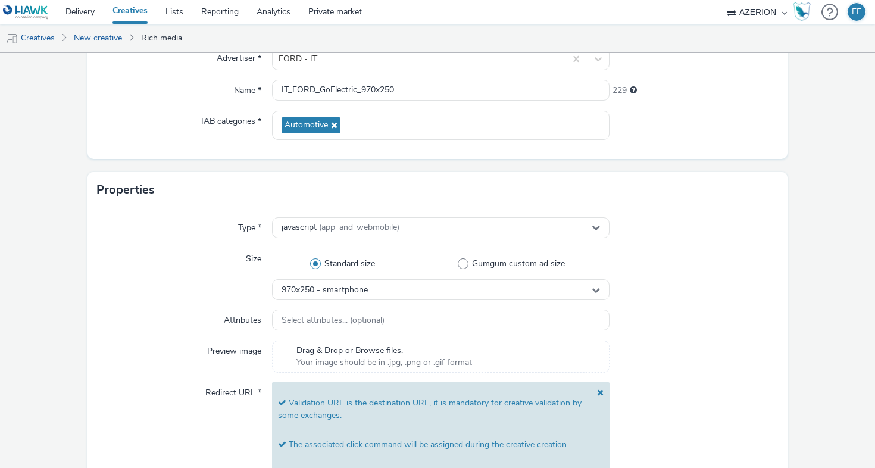
scroll to position [120, 0]
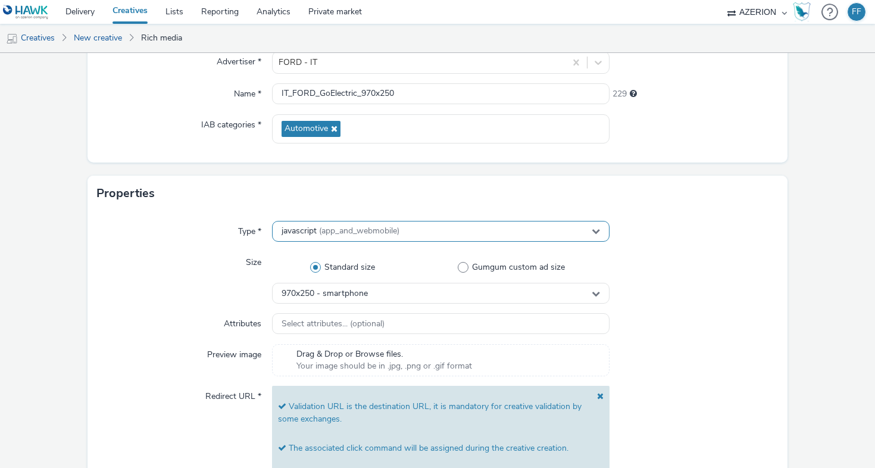
click at [511, 234] on div "javascript (app_and_webmobile)" at bounding box center [440, 231] width 337 height 21
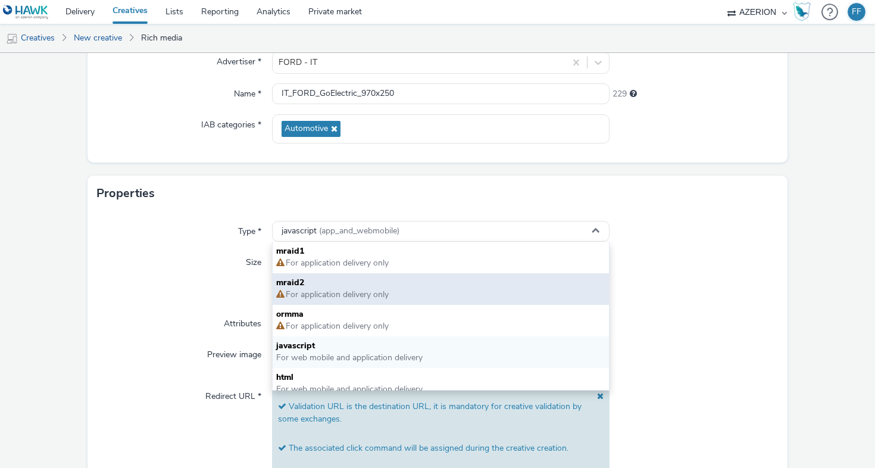
scroll to position [8, 0]
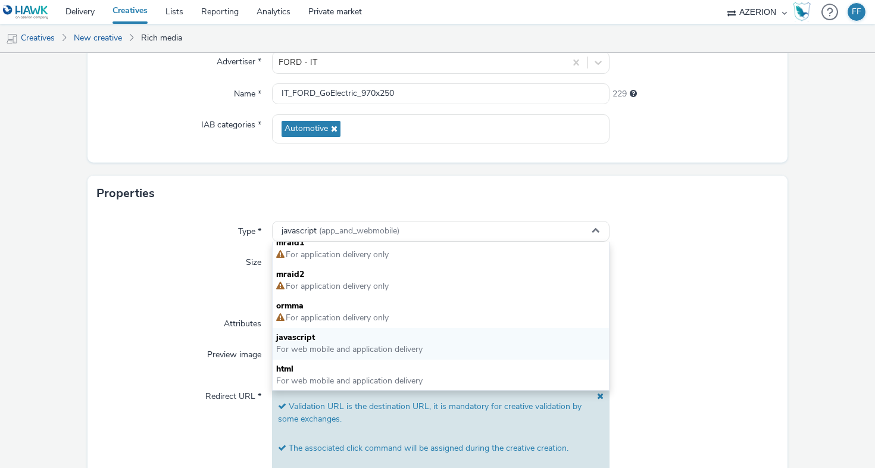
click at [656, 255] on div at bounding box center [693, 278] width 169 height 52
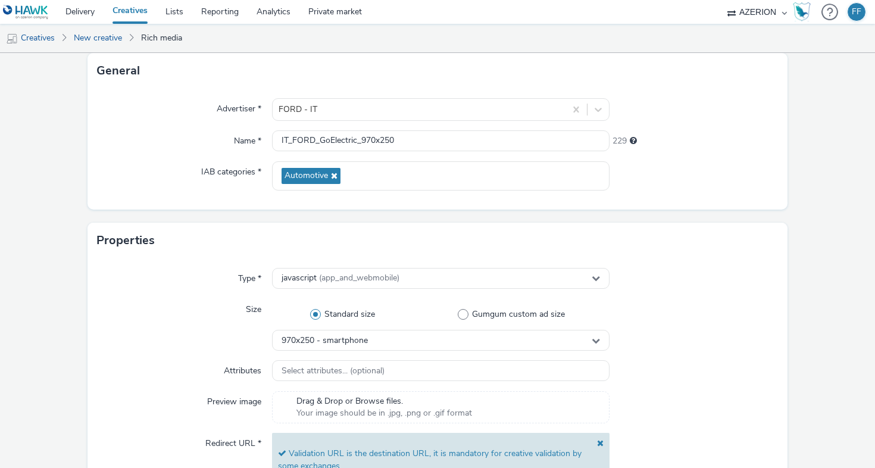
scroll to position [58, 0]
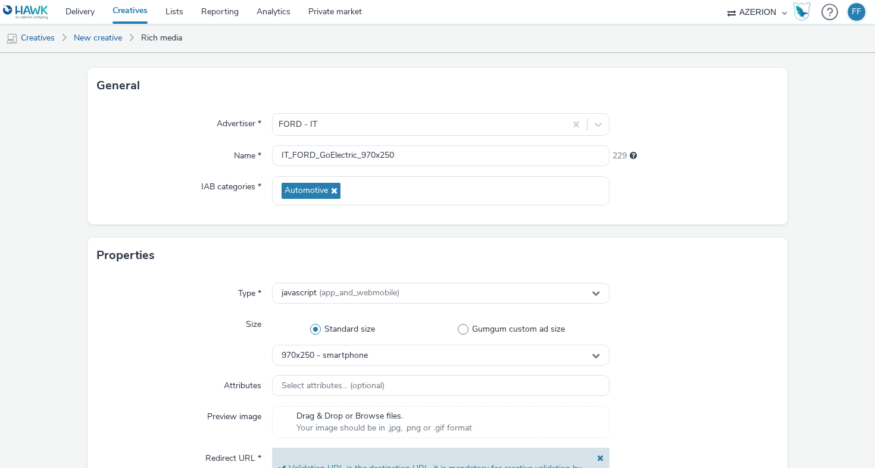
click at [758, 330] on div at bounding box center [693, 340] width 169 height 52
click at [109, 39] on link "New creative" at bounding box center [98, 38] width 60 height 29
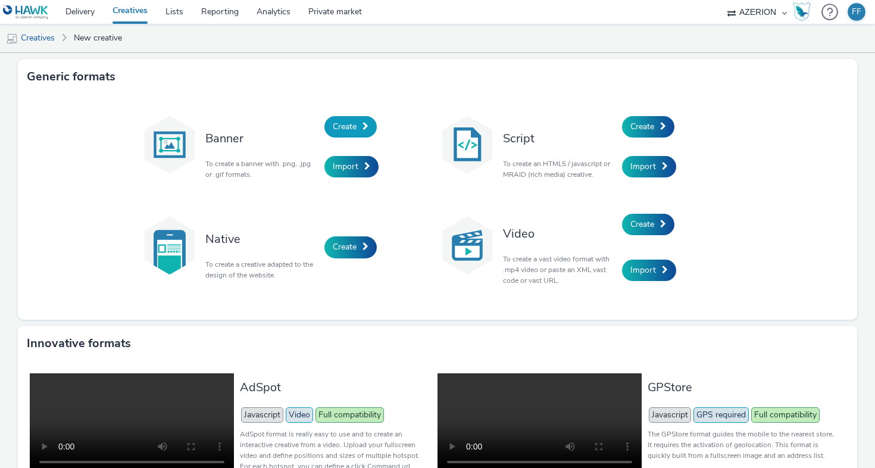
click at [342, 130] on span "Create" at bounding box center [345, 126] width 24 height 11
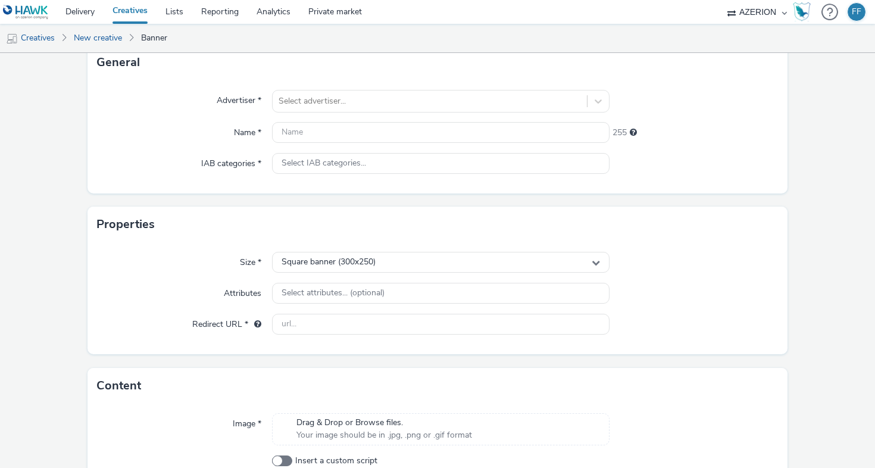
scroll to position [152, 0]
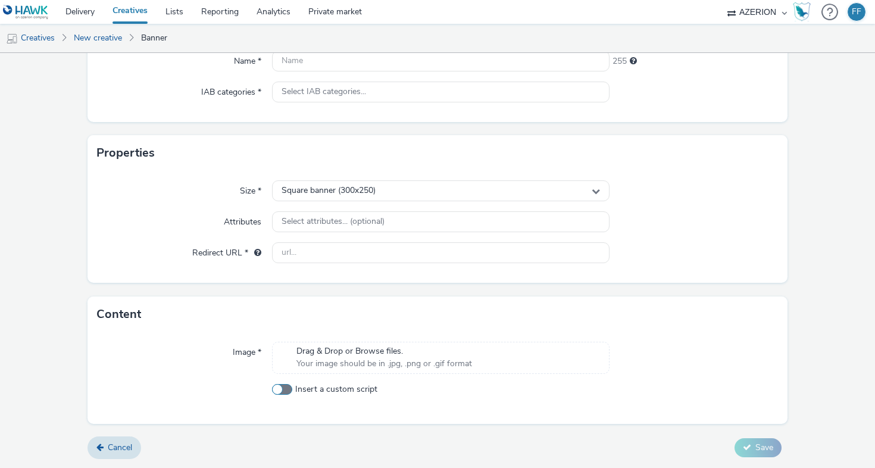
click at [279, 390] on span at bounding box center [282, 389] width 20 height 11
click at [279, 390] on input "Insert a custom script" at bounding box center [276, 389] width 8 height 8
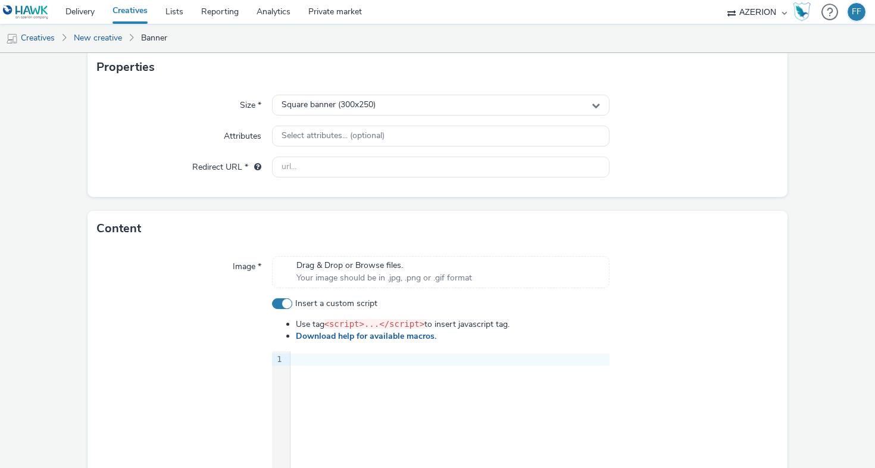
click at [283, 305] on span at bounding box center [282, 303] width 20 height 11
click at [280, 305] on input "Insert a custom script" at bounding box center [276, 303] width 8 height 8
checkbox input "false"
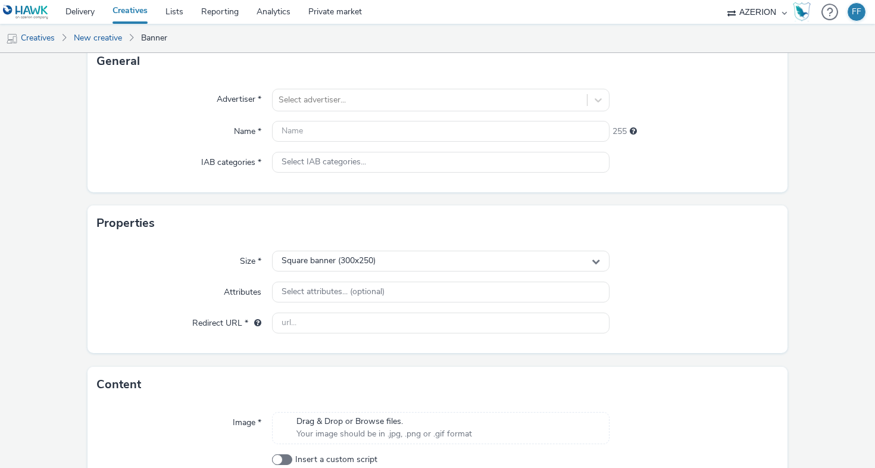
scroll to position [0, 0]
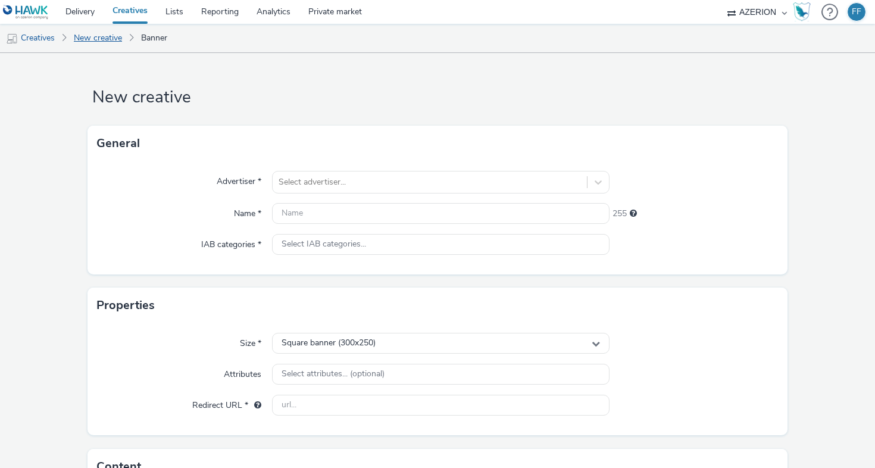
click at [110, 37] on link "New creative" at bounding box center [98, 38] width 60 height 29
